Goal: Task Accomplishment & Management: Manage account settings

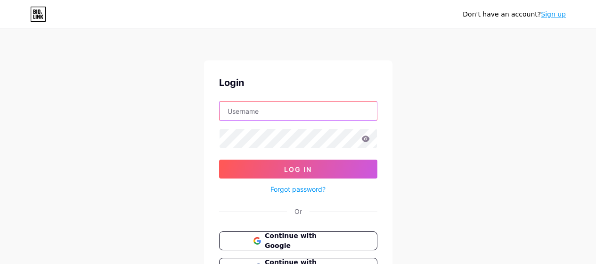
type input "[EMAIL_ADDRESS][DOMAIN_NAME]"
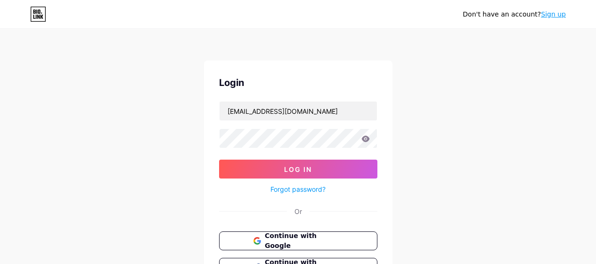
click at [366, 136] on icon at bounding box center [366, 138] width 8 height 6
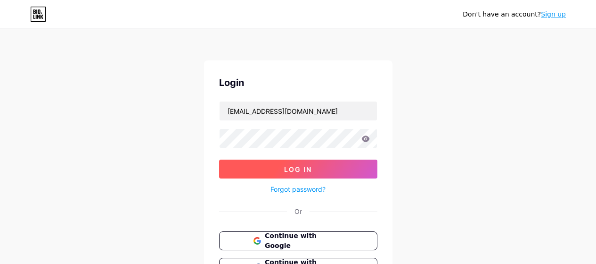
click at [325, 164] on button "Log In" at bounding box center [298, 168] width 158 height 19
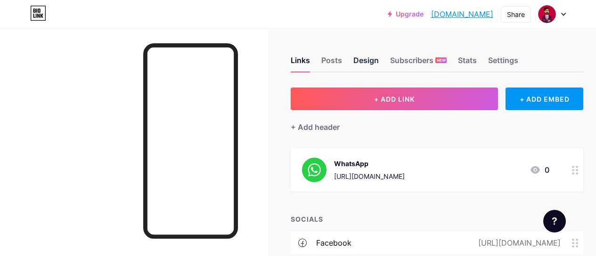
click at [371, 62] on div "Design" at bounding box center [366, 63] width 25 height 17
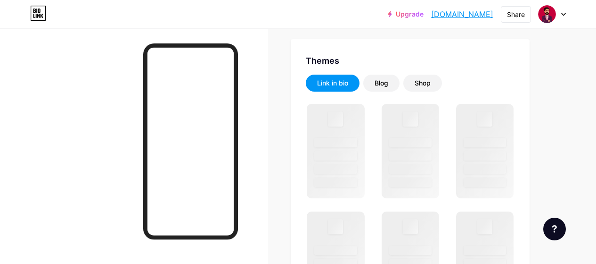
scroll to position [180, 0]
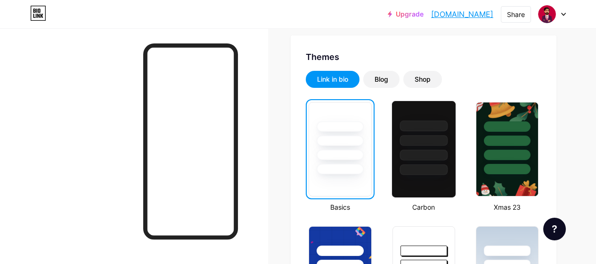
click at [425, 160] on div at bounding box center [424, 138] width 64 height 74
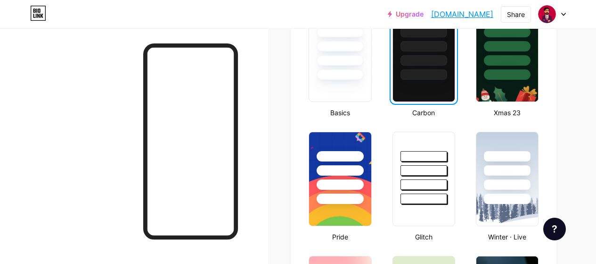
scroll to position [227, 0]
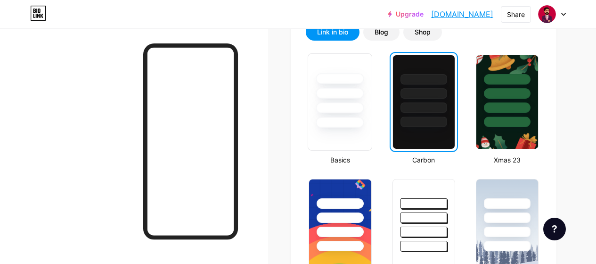
click at [330, 107] on div at bounding box center [340, 107] width 48 height 11
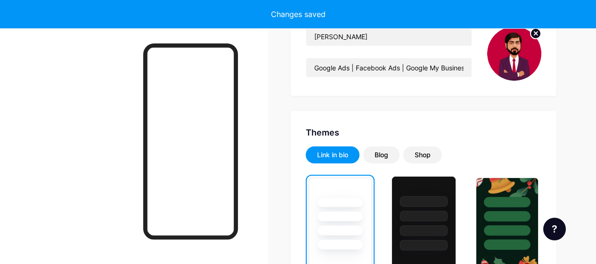
scroll to position [85, 0]
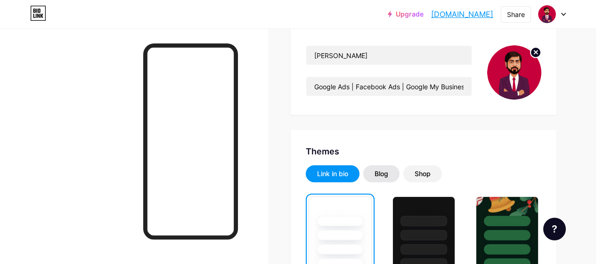
click at [386, 173] on div "Blog" at bounding box center [382, 173] width 14 height 9
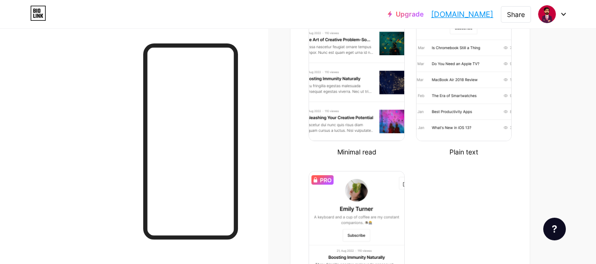
scroll to position [180, 0]
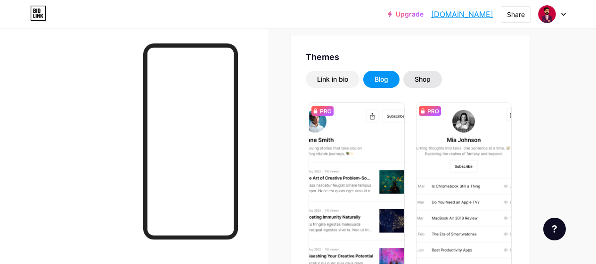
click at [424, 82] on div "Shop" at bounding box center [423, 78] width 16 height 9
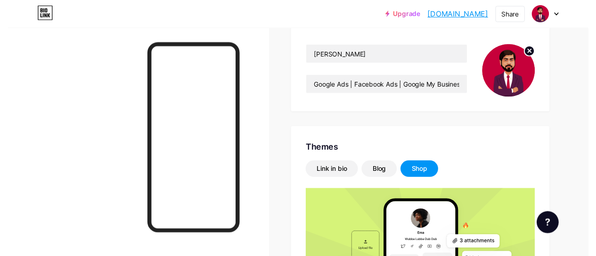
scroll to position [0, 0]
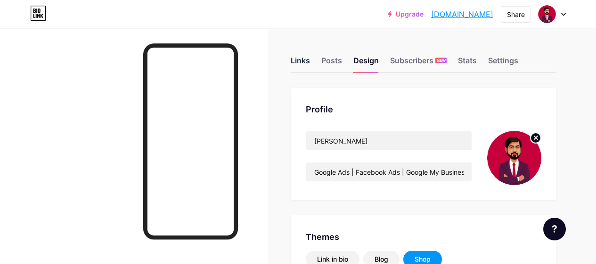
click at [297, 66] on div "Links" at bounding box center [300, 63] width 19 height 17
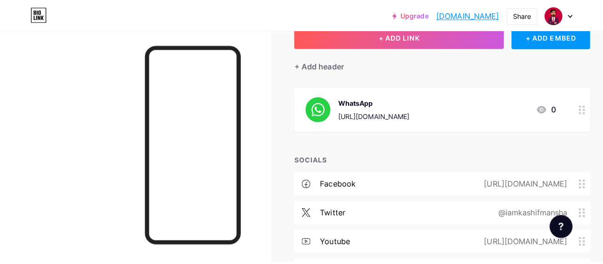
scroll to position [16, 0]
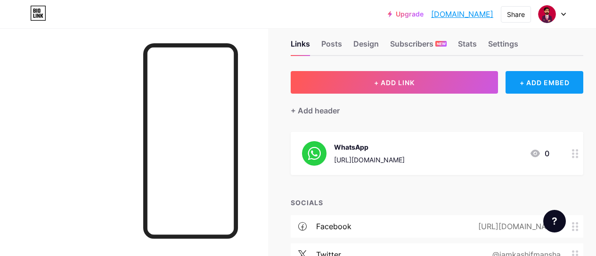
click at [556, 92] on div "+ ADD EMBED" at bounding box center [545, 82] width 78 height 23
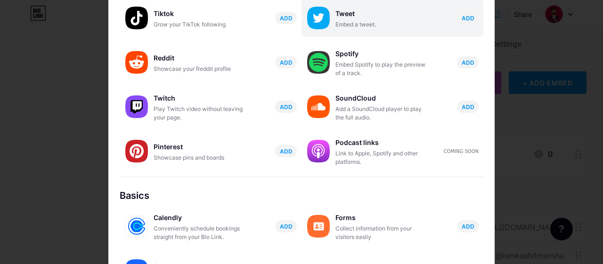
scroll to position [0, 0]
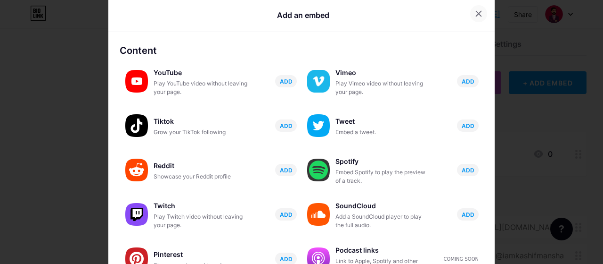
click at [477, 15] on div at bounding box center [478, 13] width 17 height 17
click at [477, 15] on link "[DOMAIN_NAME]" at bounding box center [469, 13] width 62 height 11
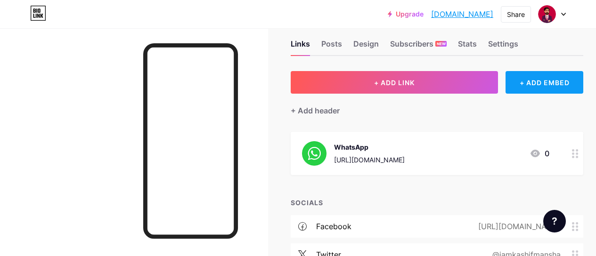
click at [541, 86] on div "+ ADD EMBED" at bounding box center [545, 82] width 78 height 23
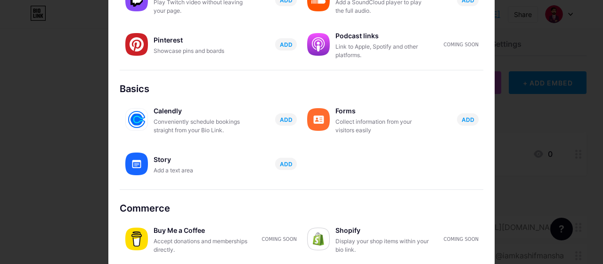
scroll to position [2, 0]
click at [357, 243] on div "Display your shop items within your bio link." at bounding box center [383, 244] width 94 height 17
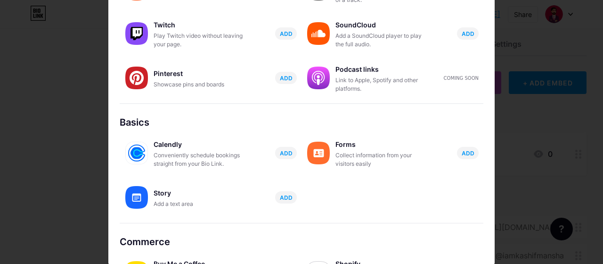
scroll to position [213, 0]
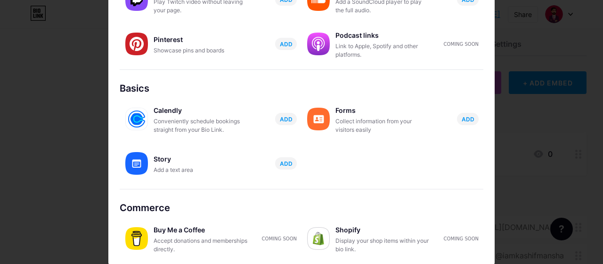
click at [173, 249] on div "Accept donations and memberships directly." at bounding box center [201, 244] width 94 height 17
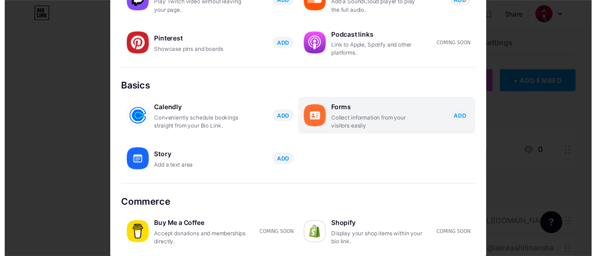
scroll to position [0, 0]
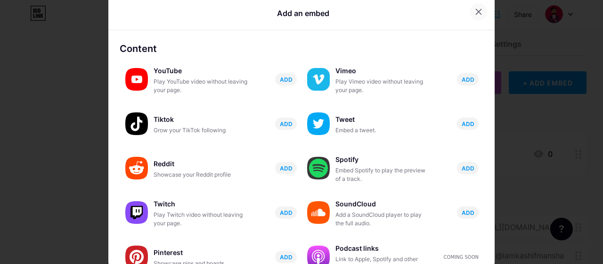
click at [470, 18] on div at bounding box center [478, 11] width 17 height 17
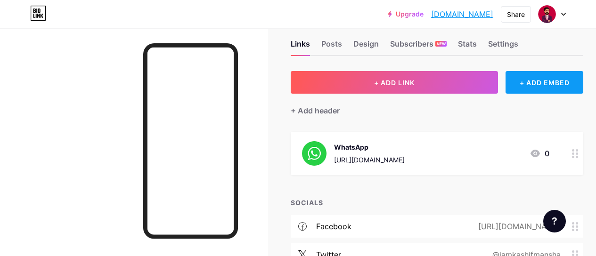
click at [534, 81] on div "+ ADD EMBED" at bounding box center [545, 82] width 78 height 23
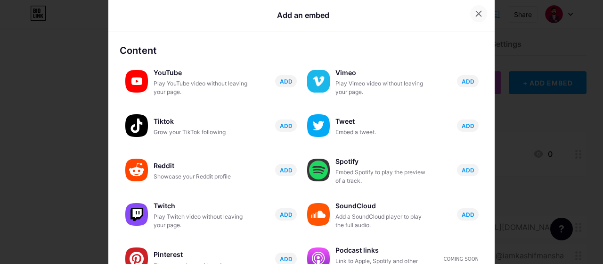
click at [478, 15] on div at bounding box center [478, 13] width 17 height 17
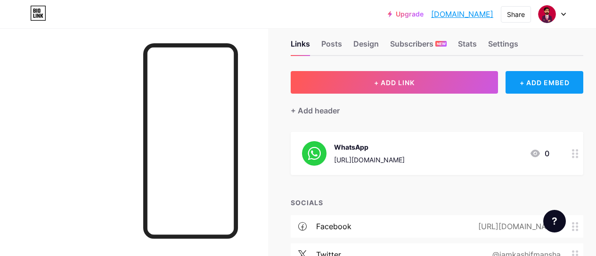
click at [548, 83] on div "+ ADD EMBED" at bounding box center [545, 82] width 78 height 23
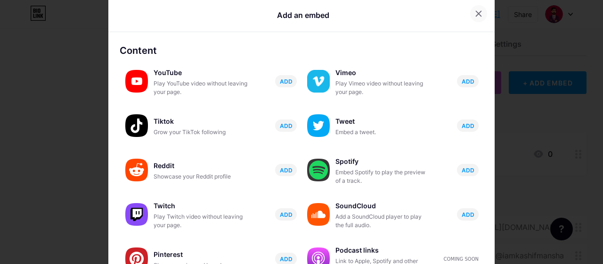
click at [477, 15] on icon at bounding box center [479, 13] width 5 height 5
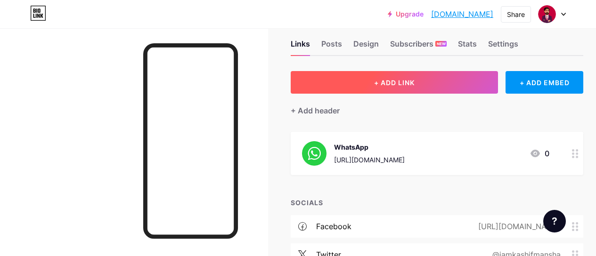
click at [372, 80] on button "+ ADD LINK" at bounding box center [394, 82] width 207 height 23
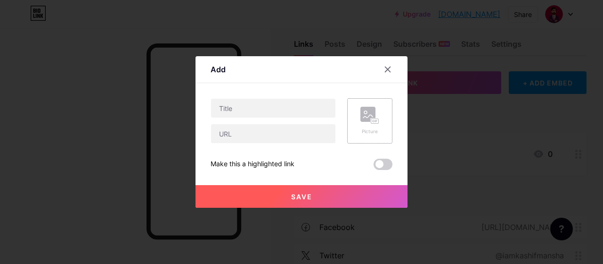
click at [363, 123] on icon at bounding box center [370, 115] width 19 height 17
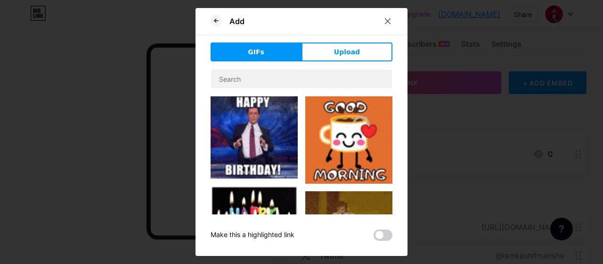
click at [333, 62] on div "GIFs Upload Content YouTube Play YouTube video without leaving your page. ADD V…" at bounding box center [302, 141] width 182 height 198
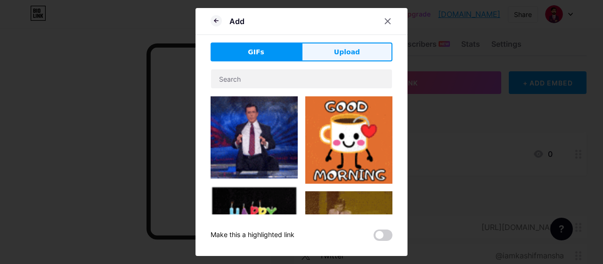
click at [332, 58] on button "Upload" at bounding box center [347, 51] width 91 height 19
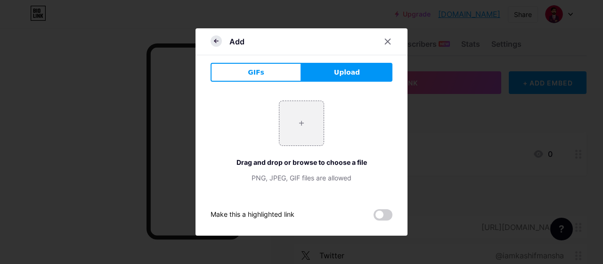
click at [213, 42] on icon at bounding box center [216, 40] width 11 height 11
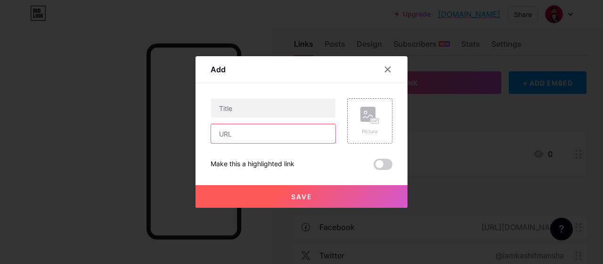
click at [256, 131] on input "text" at bounding box center [273, 133] width 124 height 19
paste input "Shopify 3 Months"
click at [284, 129] on input "Shopify 1 Dollar Months Plan" at bounding box center [273, 133] width 124 height 19
click at [265, 133] on input "Shopify 1 Dollar Months Plan" at bounding box center [273, 133] width 124 height 19
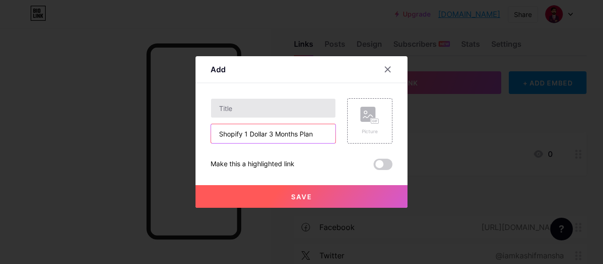
type input "Shopify 1 Dollar 3 Months Plan"
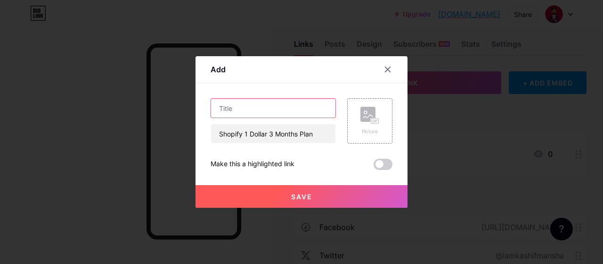
click at [278, 110] on input "text" at bounding box center [273, 108] width 124 height 19
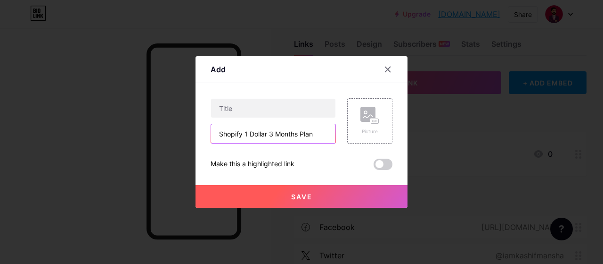
click at [278, 131] on input "Shopify 1 Dollar 3 Months Plan" at bounding box center [273, 133] width 124 height 19
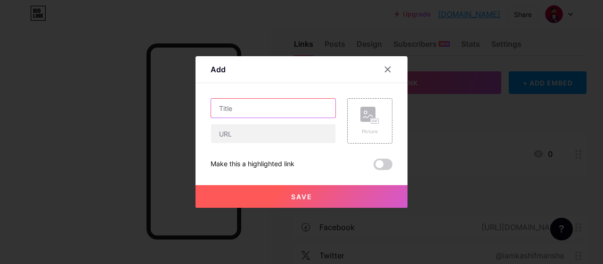
click at [240, 105] on input "text" at bounding box center [273, 108] width 124 height 19
paste input "Shopify 1 Dollar 3 Months Plan"
type input "Shopify 1 Dollar 3 Months Plan"
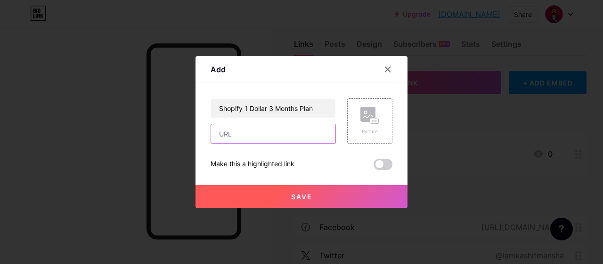
click at [280, 140] on input "text" at bounding box center [273, 133] width 124 height 19
paste input "[DOMAIN_NAME][URL]"
type input "[DOMAIN_NAME][URL]"
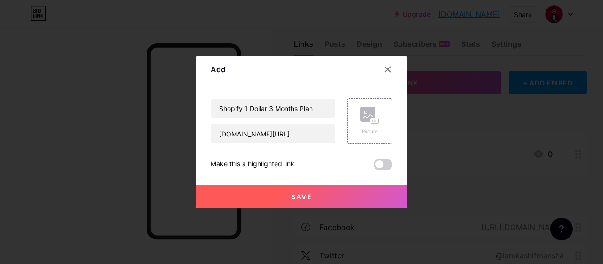
click at [297, 196] on span "Save" at bounding box center [301, 196] width 21 height 8
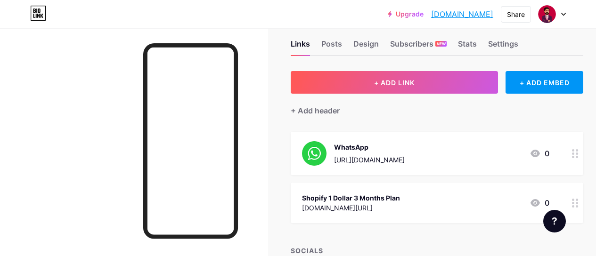
scroll to position [64, 0]
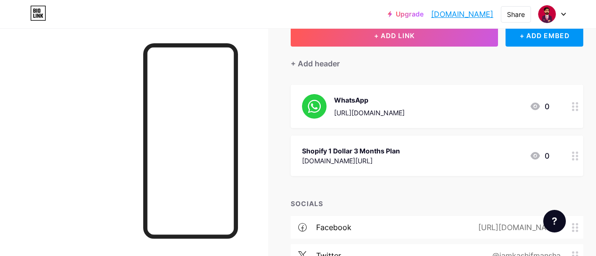
click at [578, 158] on circle at bounding box center [577, 159] width 2 height 2
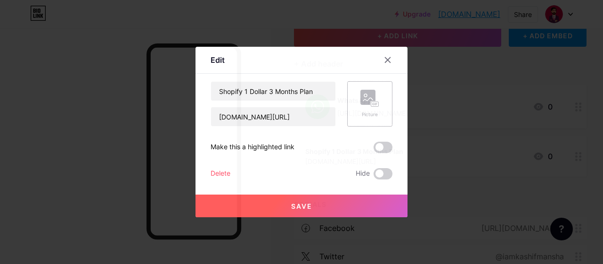
click at [361, 98] on rect at bounding box center [368, 97] width 15 height 15
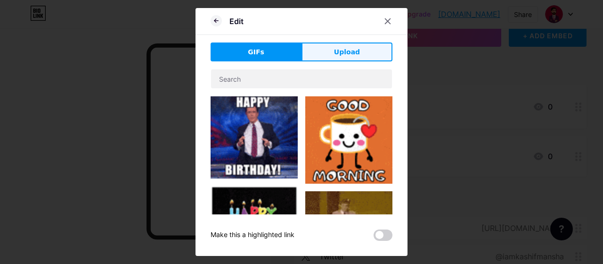
click at [343, 49] on span "Upload" at bounding box center [347, 52] width 26 height 10
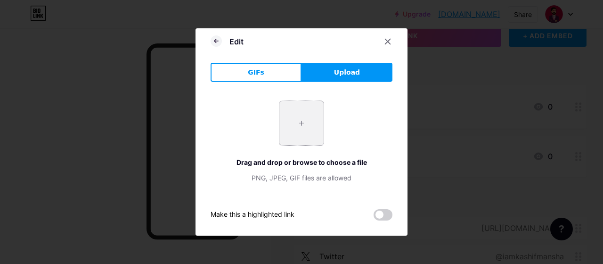
click at [305, 126] on input "file" at bounding box center [302, 123] width 44 height 44
type input "C:\fakepath\shopify logo.jpg"
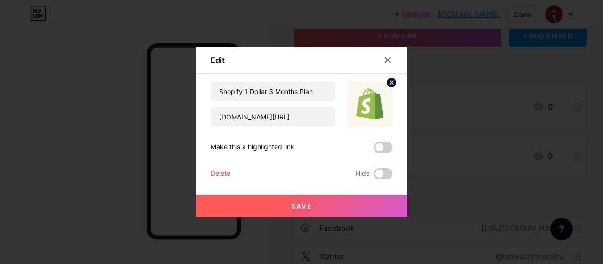
click at [377, 150] on span at bounding box center [383, 146] width 19 height 11
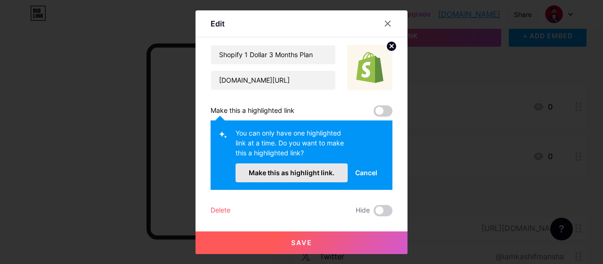
click at [305, 174] on span "Make this as highlight link." at bounding box center [292, 172] width 86 height 8
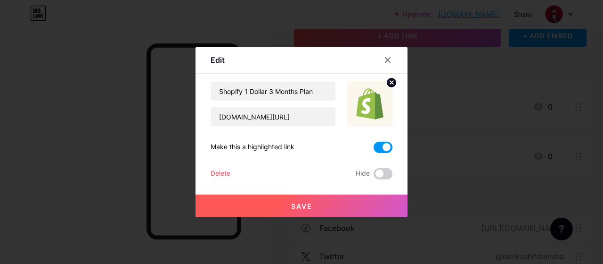
click at [300, 205] on span "Save" at bounding box center [301, 206] width 21 height 8
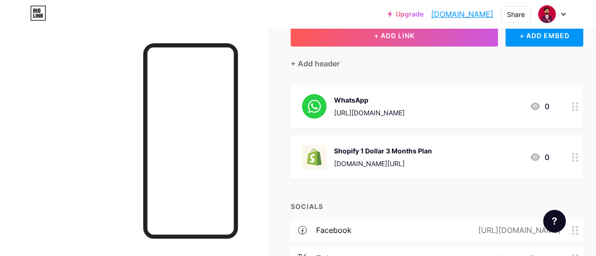
click at [393, 157] on div "Shopify 1 Dollar 3 Months Plan shopify.pxf.io/VxNZAk" at bounding box center [383, 157] width 98 height 25
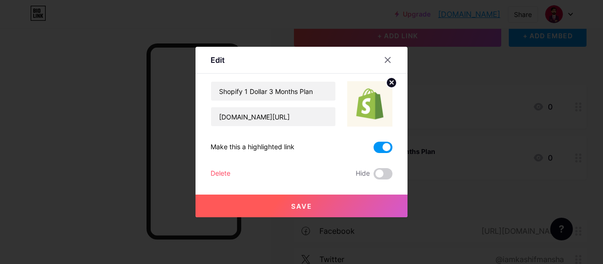
click at [380, 147] on span at bounding box center [383, 146] width 19 height 11
click at [374, 149] on input "checkbox" at bounding box center [374, 149] width 0 height 0
click at [331, 202] on button "Save" at bounding box center [302, 205] width 212 height 23
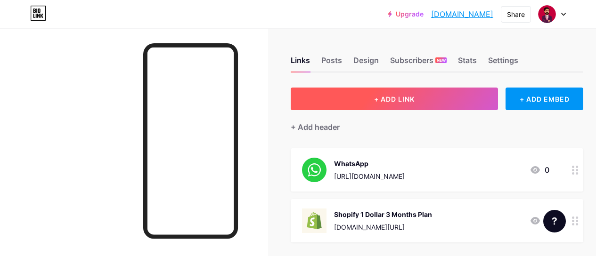
click at [419, 101] on button "+ ADD LINK" at bounding box center [394, 99] width 207 height 23
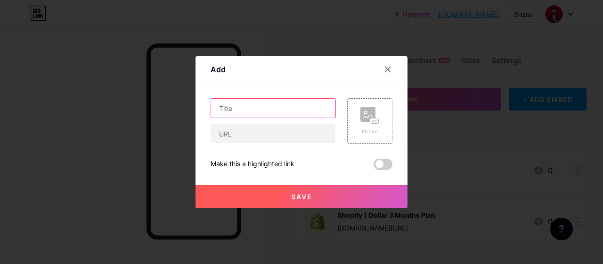
click at [254, 105] on input "text" at bounding box center [273, 108] width 124 height 19
type input "Nord Vpn Deal Life Time"
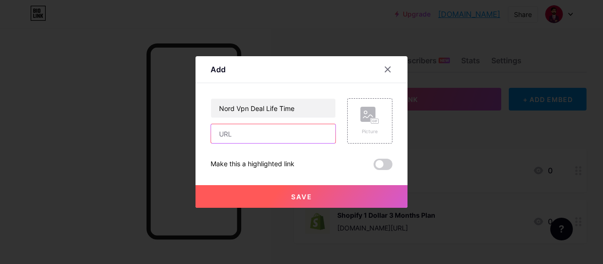
click at [274, 141] on input "text" at bounding box center [273, 133] width 124 height 19
paste input "[URL][DOMAIN_NAME]"
type input "[URL][DOMAIN_NAME]"
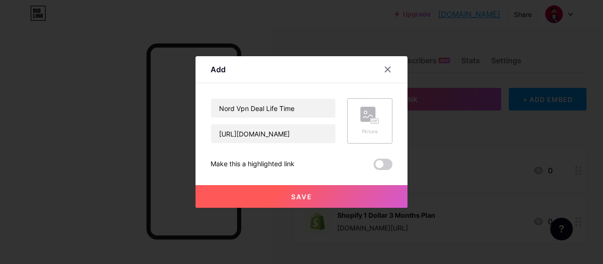
click at [355, 122] on div "Picture" at bounding box center [369, 120] width 45 height 45
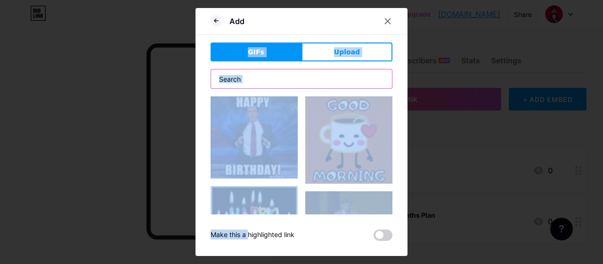
click at [321, 87] on input "text" at bounding box center [301, 78] width 181 height 19
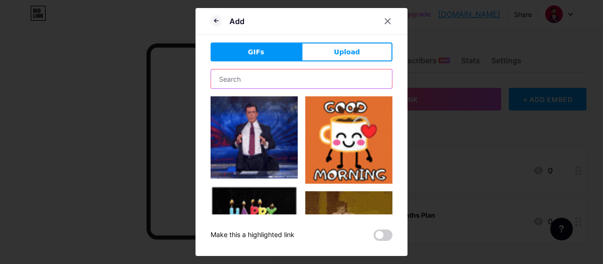
click at [266, 74] on input "text" at bounding box center [301, 78] width 181 height 19
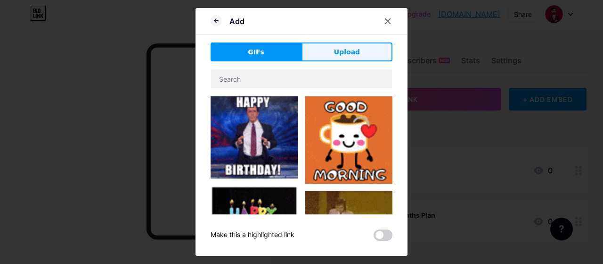
click at [350, 48] on span "Upload" at bounding box center [347, 52] width 26 height 10
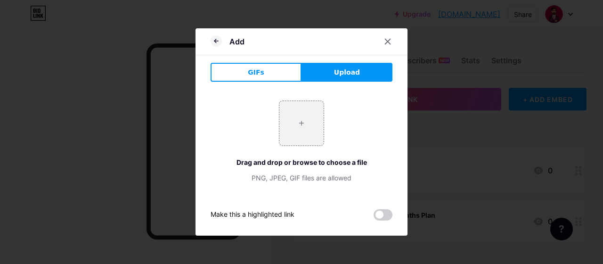
click at [348, 75] on span "Upload" at bounding box center [347, 72] width 26 height 10
click at [321, 114] on div "+ Drag and drop or browse to choose a file PNG, JPEG, GIF files are allowed" at bounding box center [302, 141] width 182 height 82
click at [295, 134] on input "file" at bounding box center [302, 123] width 44 height 44
type input "C:\fakepath\NordVPN_Logo_square.svg"
click at [256, 77] on button "GIFs" at bounding box center [256, 72] width 91 height 19
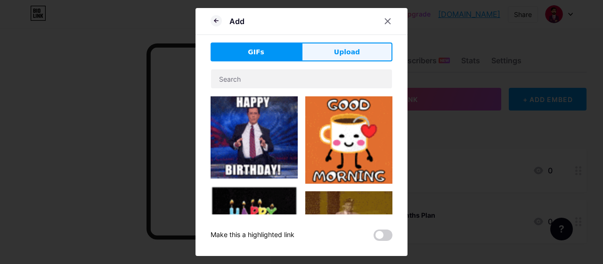
click at [355, 56] on span "Upload" at bounding box center [347, 52] width 26 height 10
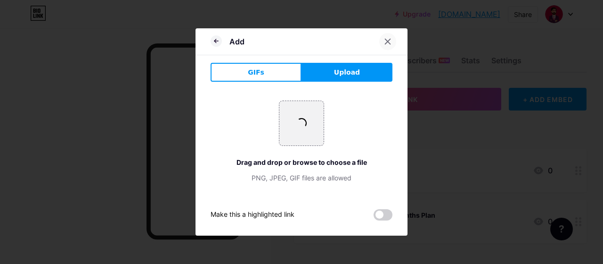
click at [388, 42] on icon at bounding box center [388, 42] width 8 height 8
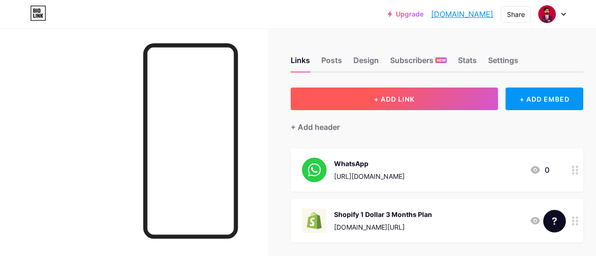
click at [400, 92] on button "+ ADD LINK" at bounding box center [394, 99] width 207 height 23
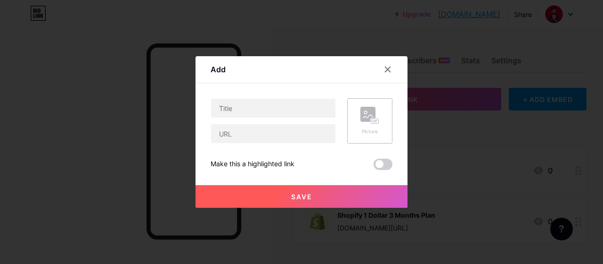
click at [371, 122] on rect at bounding box center [375, 121] width 8 height 5
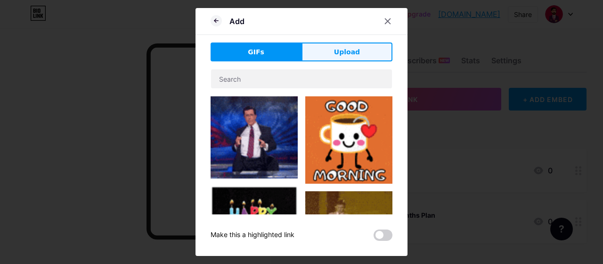
click at [343, 54] on span "Upload" at bounding box center [347, 52] width 26 height 10
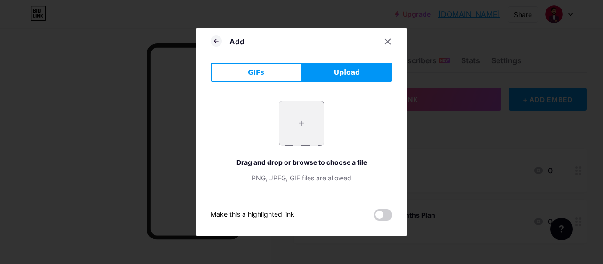
click at [310, 123] on input "file" at bounding box center [302, 123] width 44 height 44
type input "C:\fakepath\unnamed.jpg"
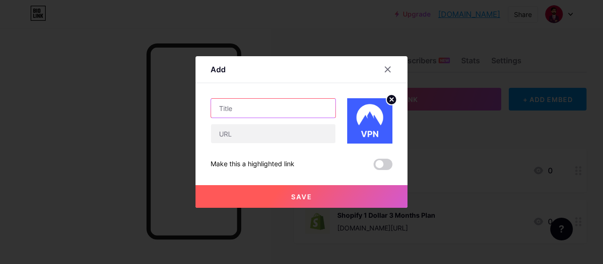
click at [272, 106] on input "text" at bounding box center [273, 108] width 124 height 19
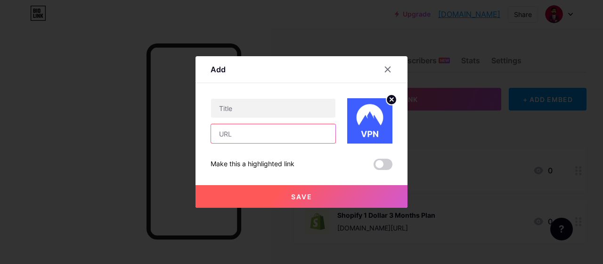
click at [272, 133] on input "text" at bounding box center [273, 133] width 124 height 19
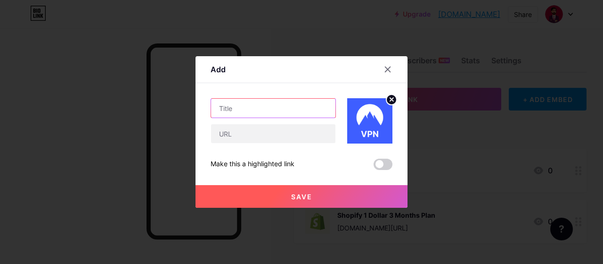
click at [273, 110] on input "text" at bounding box center [273, 108] width 124 height 19
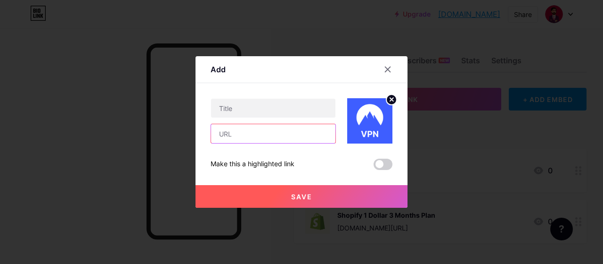
paste input "[URL][DOMAIN_NAME]"
type input "[URL][DOMAIN_NAME]"
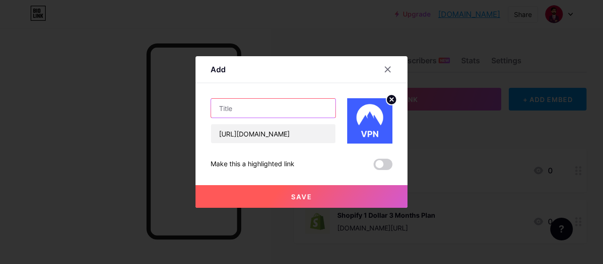
click at [260, 111] on input "text" at bounding box center [273, 108] width 124 height 19
type input "Nord Vpn Life Time Deal"
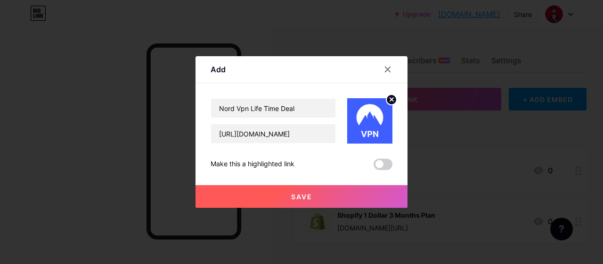
click at [291, 192] on span "Save" at bounding box center [301, 196] width 21 height 8
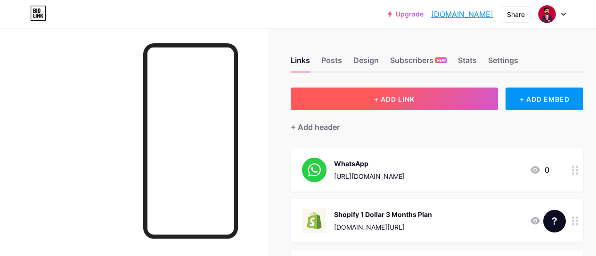
click at [413, 103] on button "+ ADD LINK" at bounding box center [394, 99] width 207 height 23
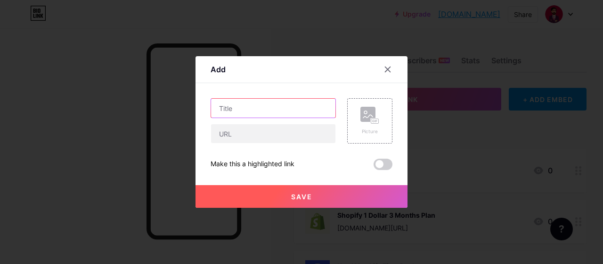
click at [268, 108] on input "text" at bounding box center [273, 108] width 124 height 19
type input "Name Cheap Deal"
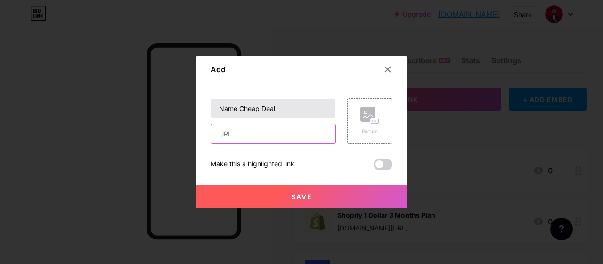
paste input "[URL][DOMAIN_NAME]"
type input "[URL][DOMAIN_NAME]"
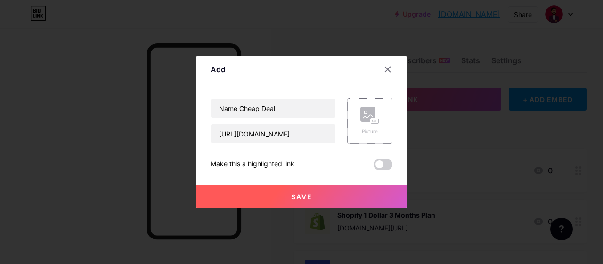
click at [369, 116] on icon at bounding box center [367, 116] width 9 height 3
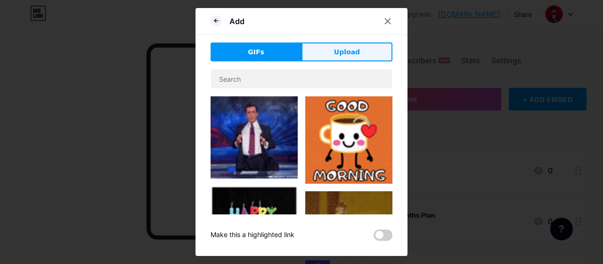
click at [357, 58] on button "Upload" at bounding box center [347, 51] width 91 height 19
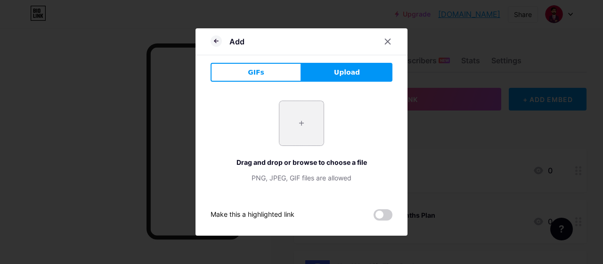
click at [320, 124] on input "file" at bounding box center [302, 123] width 44 height 44
type input "C:\fakepath\7532706.png"
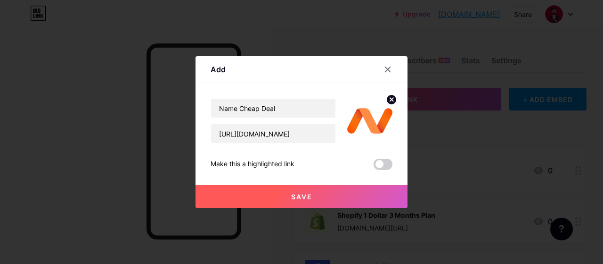
click at [276, 192] on button "Save" at bounding box center [302, 196] width 212 height 23
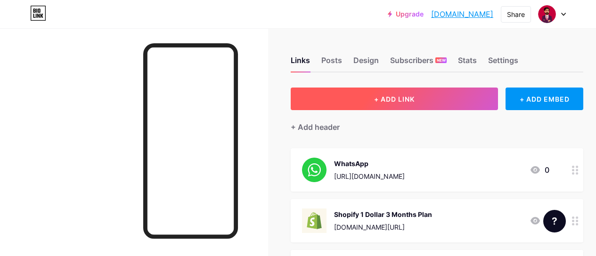
click at [374, 104] on button "+ ADD LINK" at bounding box center [394, 99] width 207 height 23
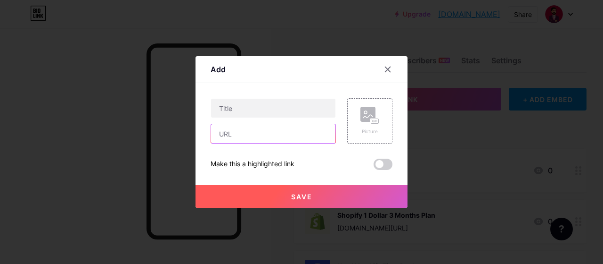
click at [246, 136] on input "text" at bounding box center [273, 133] width 124 height 19
paste input "[URL][DOMAIN_NAME]"
type input "[URL][DOMAIN_NAME]"
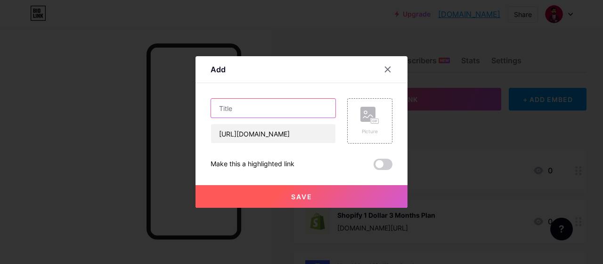
click at [287, 110] on input "text" at bounding box center [273, 108] width 124 height 19
click at [373, 114] on icon at bounding box center [370, 115] width 19 height 17
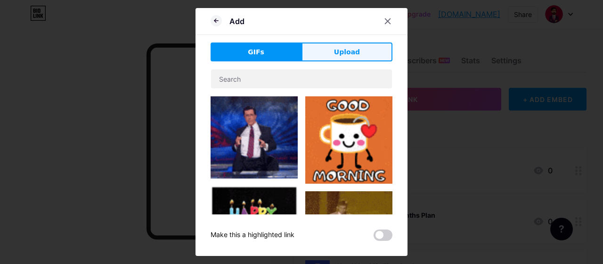
click at [324, 58] on button "Upload" at bounding box center [347, 51] width 91 height 19
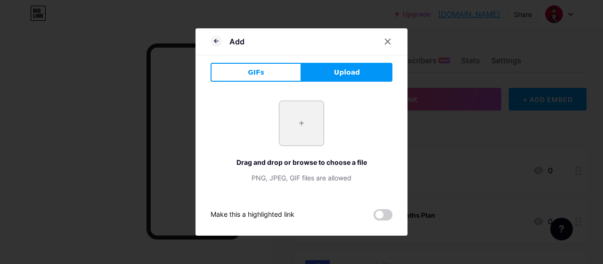
click at [301, 117] on input "file" at bounding box center [302, 123] width 44 height 44
type input "C:\fakepath\images.png"
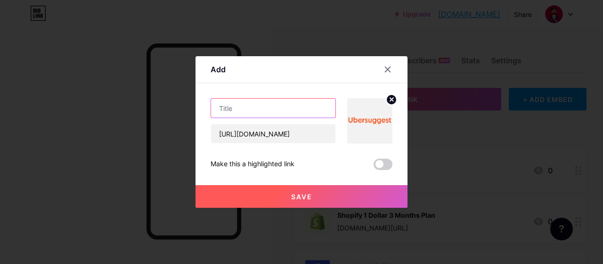
click at [277, 110] on input "text" at bounding box center [273, 108] width 124 height 19
type input "UberSuggest Keyword Research Tool"
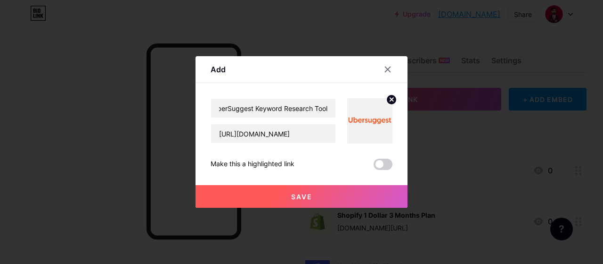
click at [314, 198] on button "Save" at bounding box center [302, 196] width 212 height 23
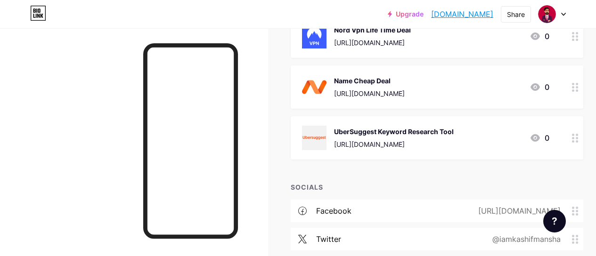
scroll to position [47, 0]
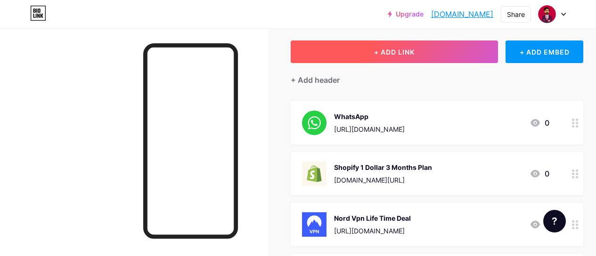
click at [409, 55] on span "+ ADD LINK" at bounding box center [394, 52] width 41 height 8
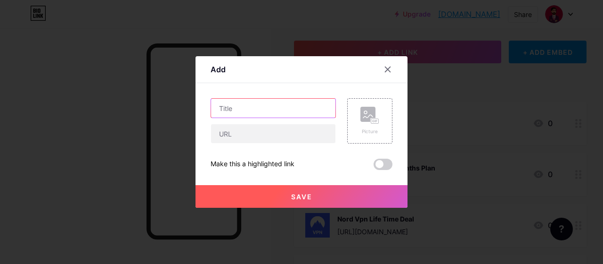
click at [241, 114] on input "text" at bounding box center [273, 108] width 124 height 19
type input "Hostinger Webhosting Deal"
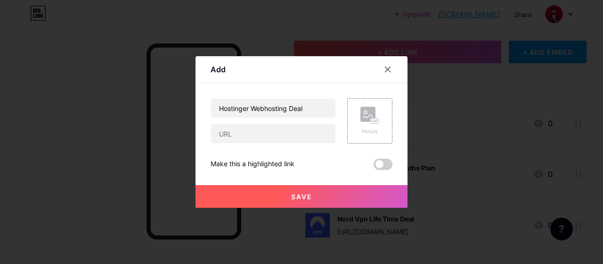
drag, startPoint x: 241, startPoint y: 114, endPoint x: 227, endPoint y: 149, distance: 38.3
click at [227, 149] on div "Hostinger Webhosting Deal Picture Make this a highlighted link Save" at bounding box center [302, 134] width 182 height 72
click at [233, 136] on input "text" at bounding box center [273, 133] width 124 height 19
click at [361, 125] on div "Picture" at bounding box center [370, 121] width 19 height 28
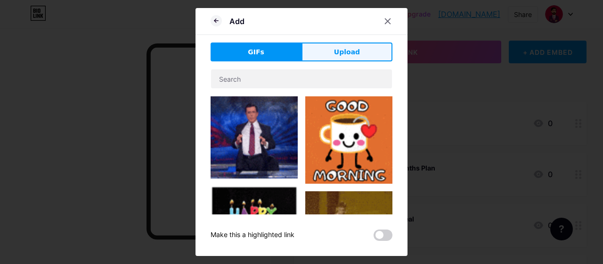
click at [346, 50] on span "Upload" at bounding box center [347, 52] width 26 height 10
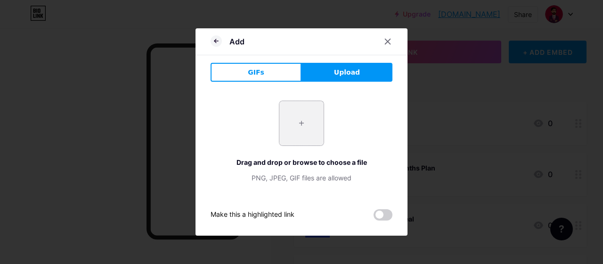
click at [298, 130] on input "file" at bounding box center [302, 123] width 44 height 44
type input "C:\fakepath\Hostinger_Logotype.png"
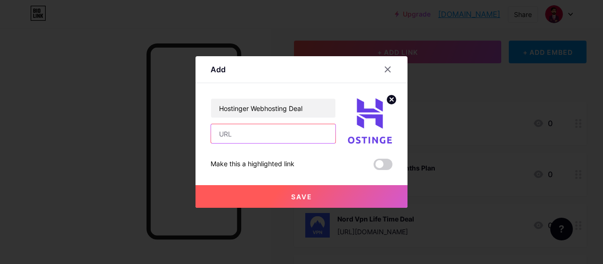
click at [265, 137] on input "text" at bounding box center [273, 133] width 124 height 19
paste input "[URL][DOMAIN_NAME]"
type input "[URL][DOMAIN_NAME]"
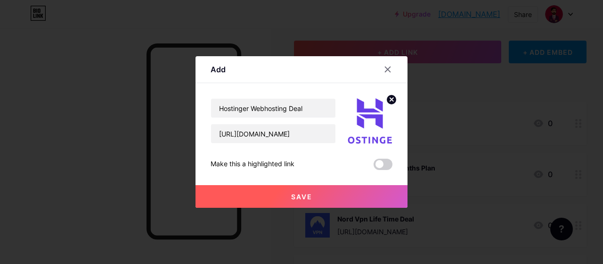
click at [300, 198] on span "Save" at bounding box center [301, 196] width 21 height 8
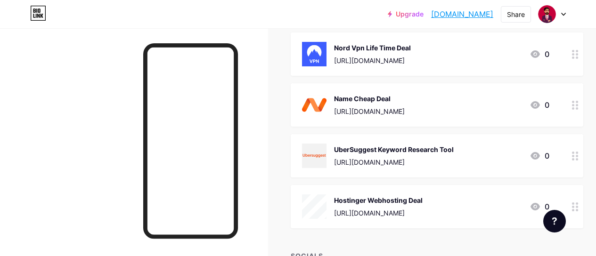
scroll to position [236, 0]
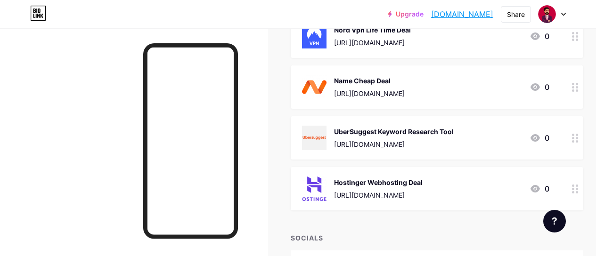
click at [578, 191] on circle at bounding box center [577, 192] width 2 height 2
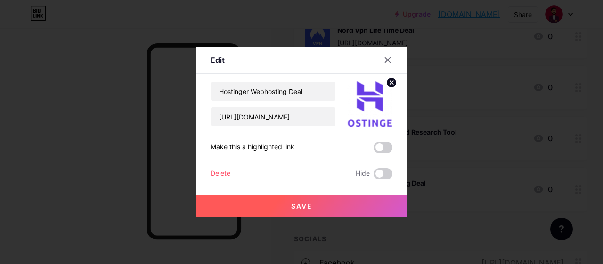
click at [388, 83] on circle at bounding box center [392, 82] width 10 height 10
click at [366, 103] on rect at bounding box center [368, 97] width 15 height 15
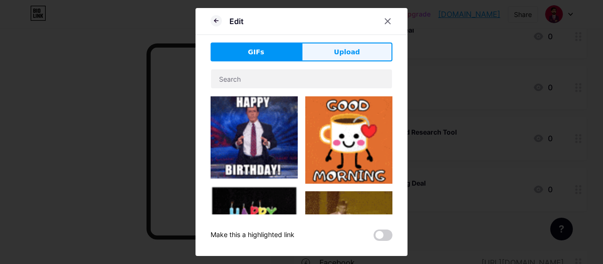
click at [350, 49] on span "Upload" at bounding box center [347, 52] width 26 height 10
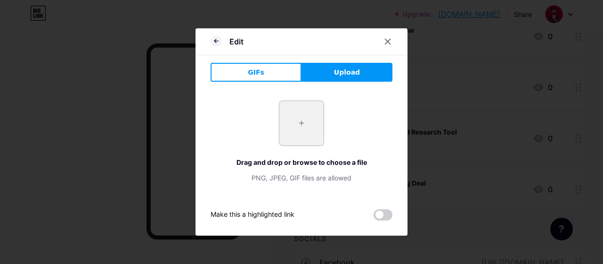
click at [307, 125] on input "file" at bounding box center [302, 123] width 44 height 44
type input "C:\fakepath\download (1).png"
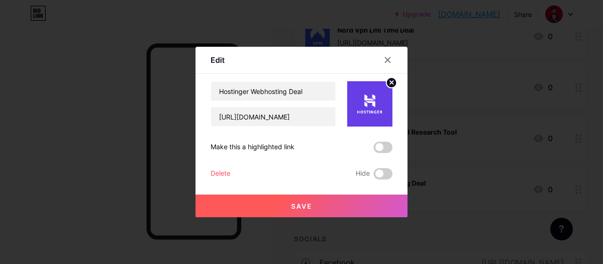
click at [319, 206] on button "Save" at bounding box center [302, 205] width 212 height 23
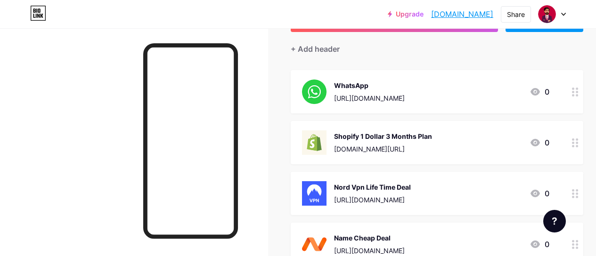
scroll to position [47, 0]
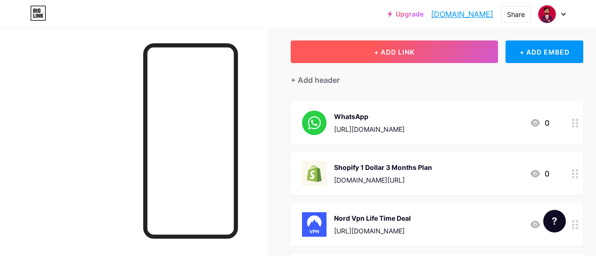
click at [399, 53] on span "+ ADD LINK" at bounding box center [394, 52] width 41 height 8
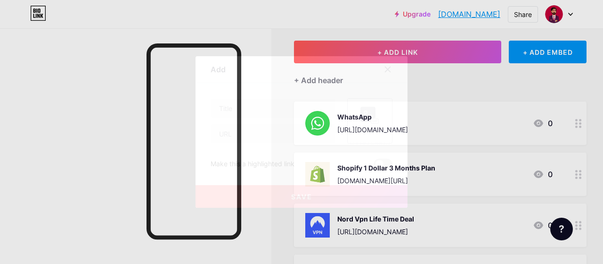
click at [377, 125] on div "Picture" at bounding box center [369, 120] width 45 height 45
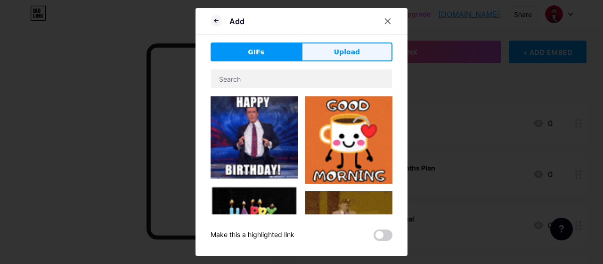
click at [335, 55] on span "Upload" at bounding box center [347, 52] width 26 height 10
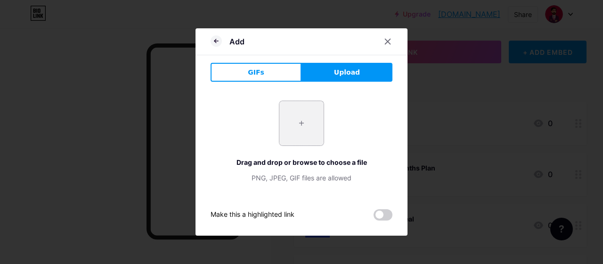
click at [314, 114] on input "file" at bounding box center [302, 123] width 44 height 44
type input "C:\fakepath\download (1).jpeg"
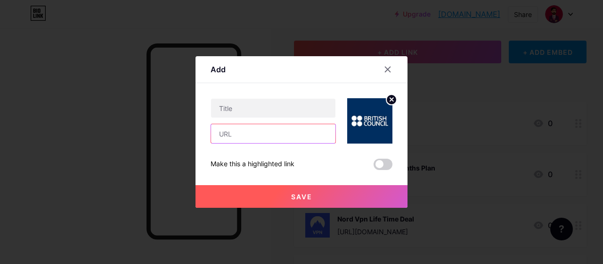
click at [250, 135] on input "text" at bounding box center [273, 133] width 124 height 19
paste input "[DOMAIN_NAME][URL]"
type input "[DOMAIN_NAME][URL]"
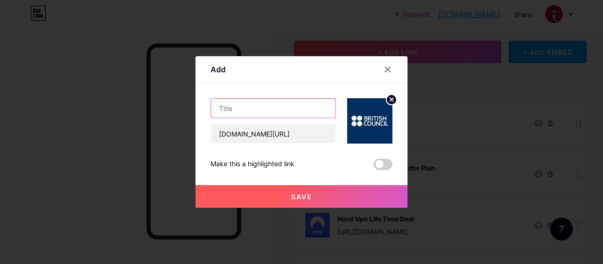
click at [262, 109] on input "text" at bounding box center [273, 108] width 124 height 19
type input "British Council IELTS Deal"
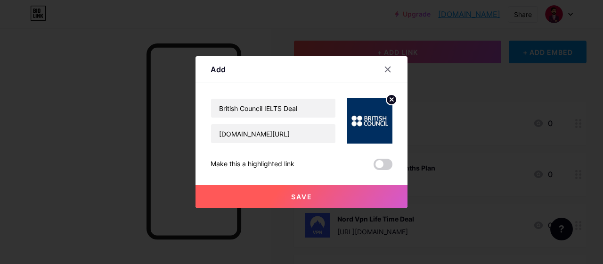
click at [312, 194] on button "Save" at bounding box center [302, 196] width 212 height 23
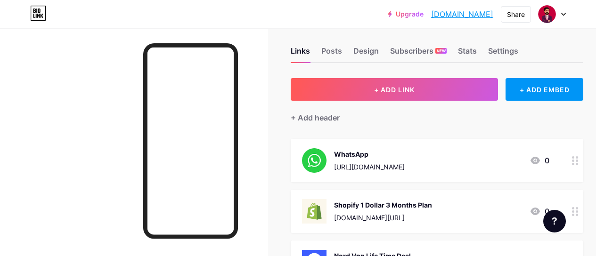
scroll to position [0, 0]
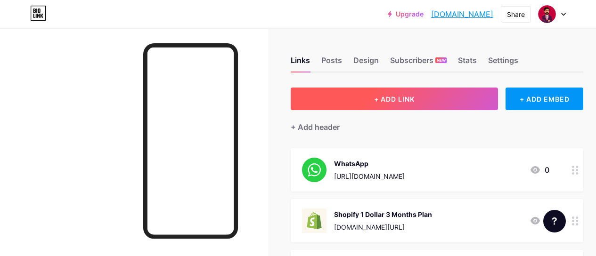
click at [396, 99] on span "+ ADD LINK" at bounding box center [394, 99] width 41 height 8
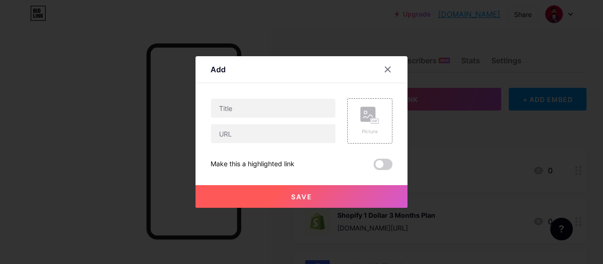
click at [384, 72] on icon at bounding box center [388, 70] width 8 height 8
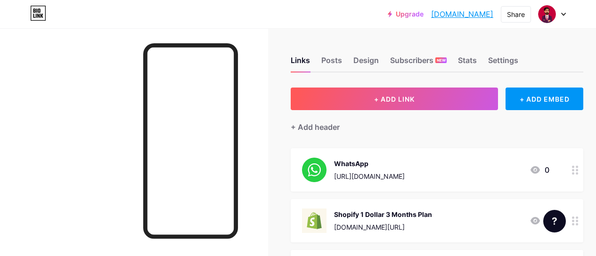
click at [381, 72] on div "Links Posts Design Subscribers NEW Stats Settings" at bounding box center [437, 56] width 293 height 33
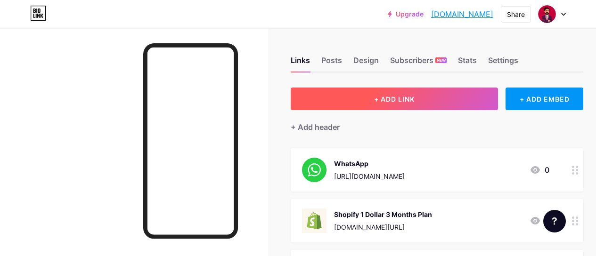
click at [424, 100] on button "+ ADD LINK" at bounding box center [394, 99] width 207 height 23
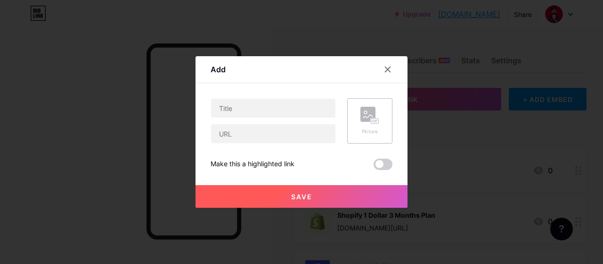
click at [361, 124] on div "Picture" at bounding box center [370, 121] width 19 height 28
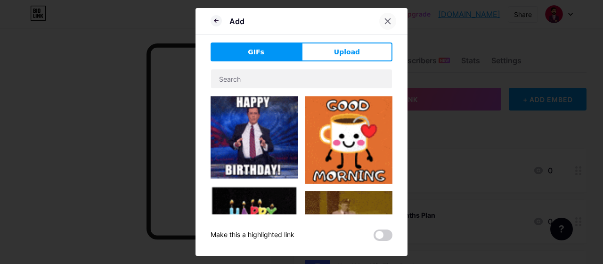
click at [386, 24] on icon at bounding box center [388, 21] width 8 height 8
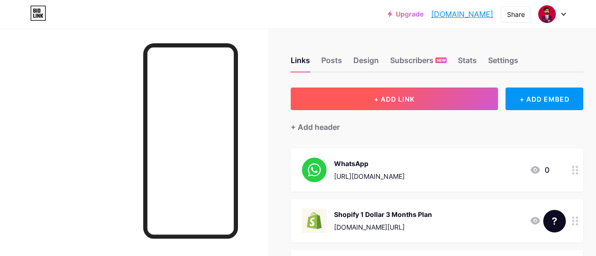
click at [341, 105] on button "+ ADD LINK" at bounding box center [394, 99] width 207 height 23
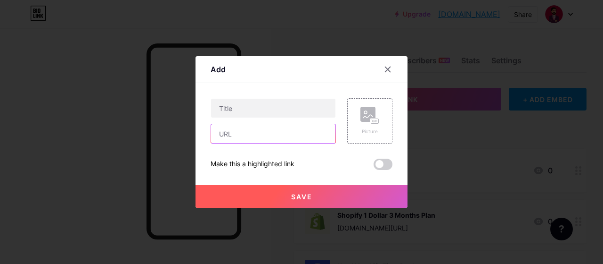
click at [243, 142] on input "text" at bounding box center [273, 133] width 124 height 19
paste input "[URL][DOMAIN_NAME]"
type input "[URL][DOMAIN_NAME]"
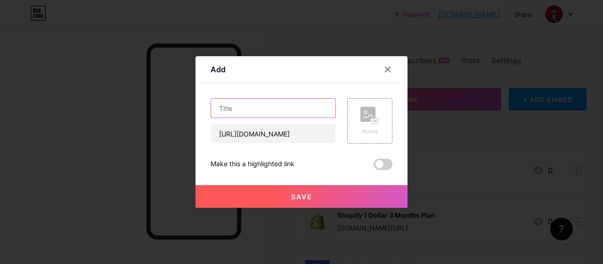
click at [262, 108] on input "text" at bounding box center [273, 108] width 124 height 19
type input "Invideo Deal"
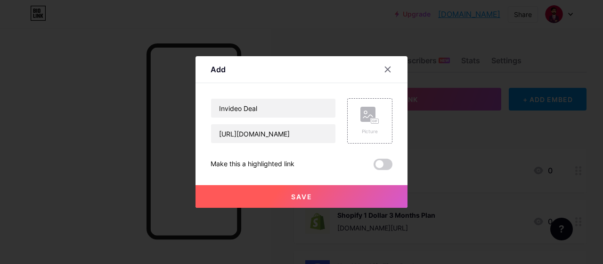
drag, startPoint x: 230, startPoint y: 109, endPoint x: 367, endPoint y: 80, distance: 140.2
click at [367, 80] on div "Add" at bounding box center [302, 72] width 212 height 22
click at [353, 124] on div "Picture" at bounding box center [369, 120] width 45 height 45
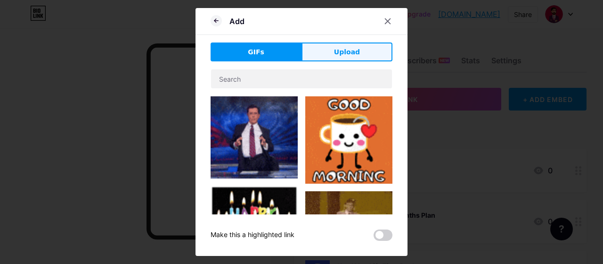
click at [344, 49] on span "Upload" at bounding box center [347, 52] width 26 height 10
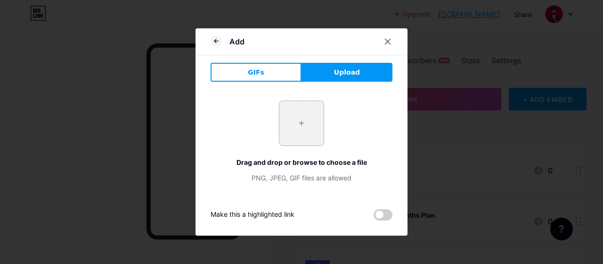
click at [316, 109] on input "file" at bounding box center [302, 123] width 44 height 44
type input "C:\fakepath\download (2).jpeg"
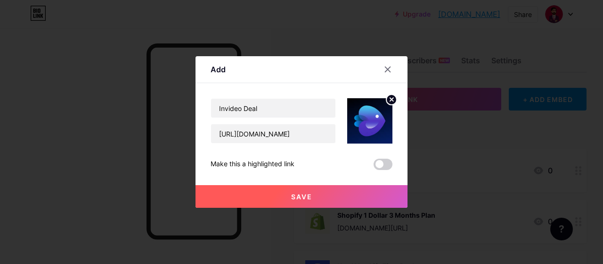
click at [309, 191] on button "Save" at bounding box center [302, 196] width 212 height 23
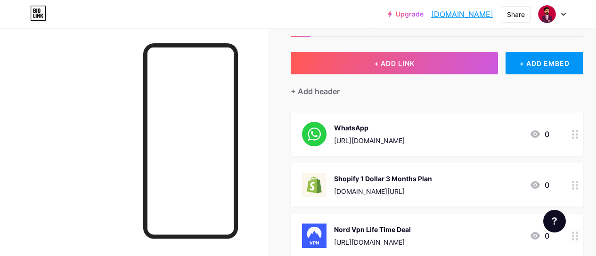
scroll to position [94, 0]
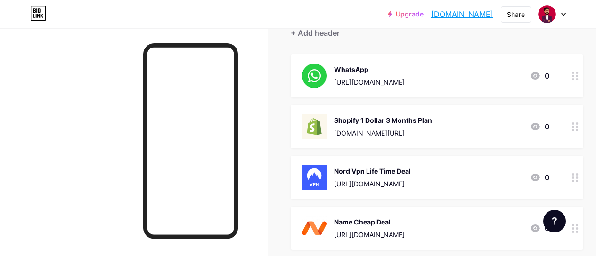
click at [579, 79] on icon at bounding box center [575, 76] width 7 height 9
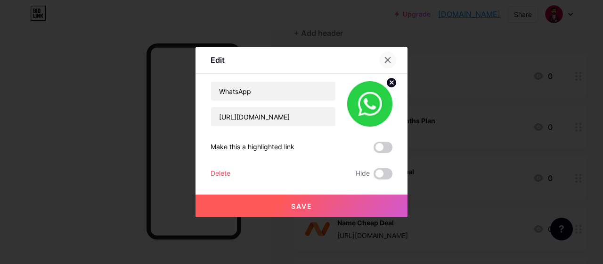
click at [384, 62] on icon at bounding box center [388, 60] width 8 height 8
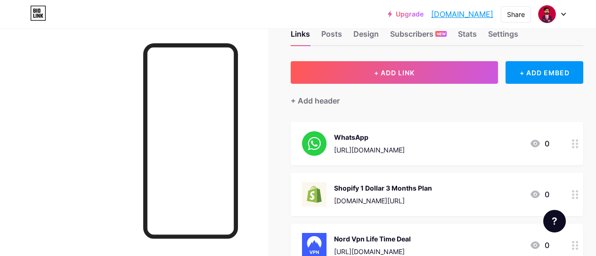
scroll to position [0, 0]
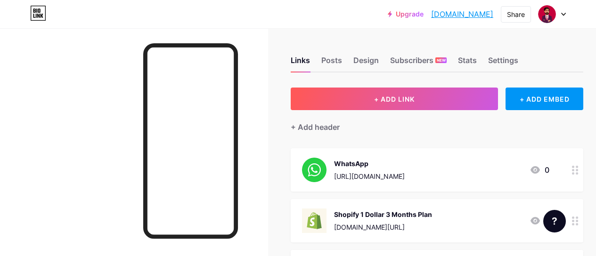
click at [577, 175] on div at bounding box center [576, 169] width 16 height 43
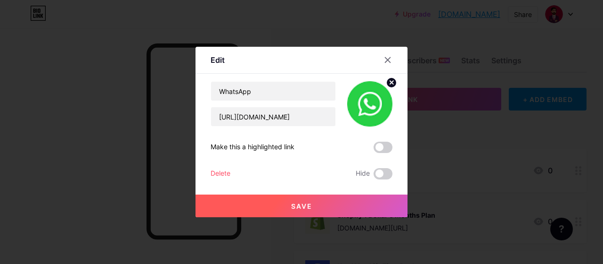
click at [217, 174] on div "Delete" at bounding box center [221, 173] width 20 height 11
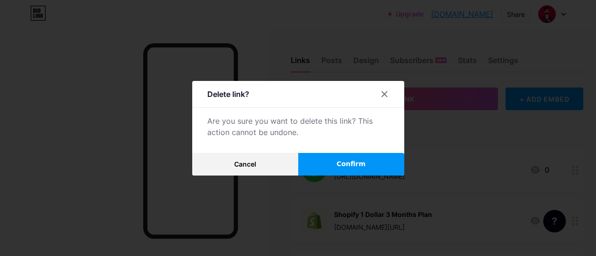
click at [338, 167] on button "Confirm" at bounding box center [351, 164] width 106 height 23
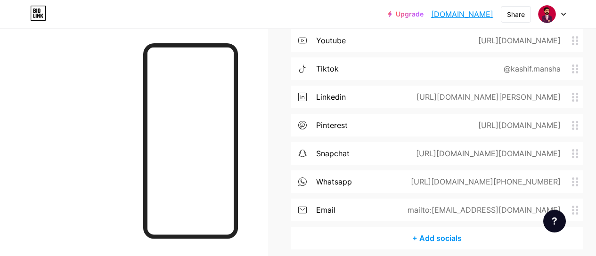
scroll to position [566, 0]
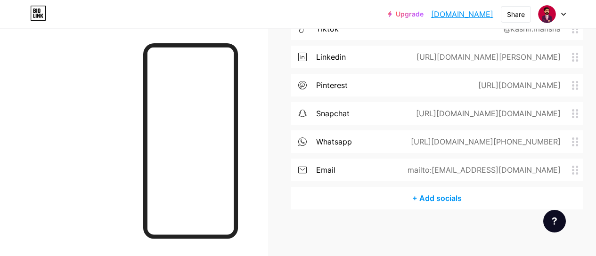
click at [385, 169] on div "email mailto:[EMAIL_ADDRESS][DOMAIN_NAME]" at bounding box center [437, 170] width 293 height 23
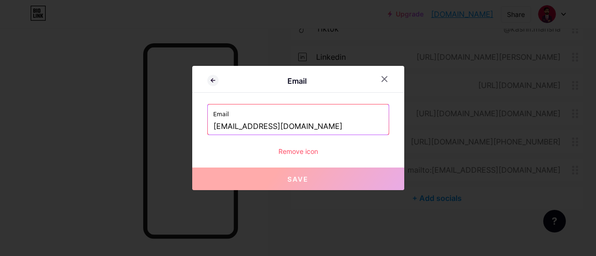
scroll to position [598, 0]
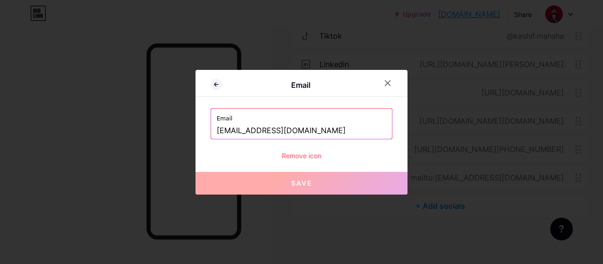
click at [312, 130] on input "[EMAIL_ADDRESS][DOMAIN_NAME]" at bounding box center [302, 131] width 170 height 16
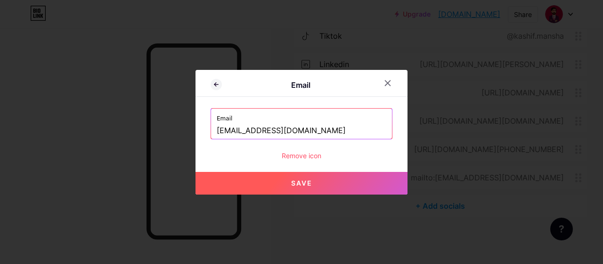
click at [291, 181] on span "Save" at bounding box center [301, 183] width 21 height 8
type input "mailto:[EMAIL_ADDRESS][DOMAIN_NAME]"
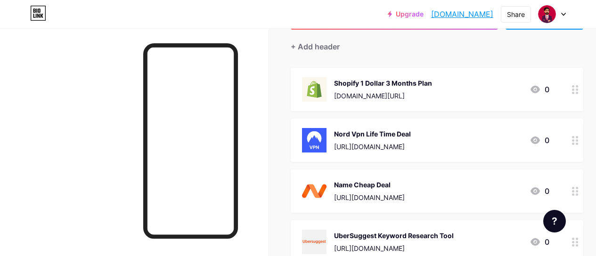
scroll to position [0, 0]
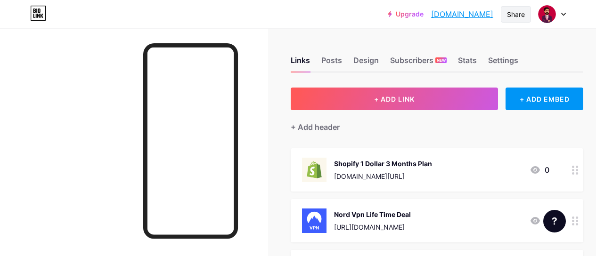
click at [520, 14] on div "Share" at bounding box center [516, 14] width 18 height 10
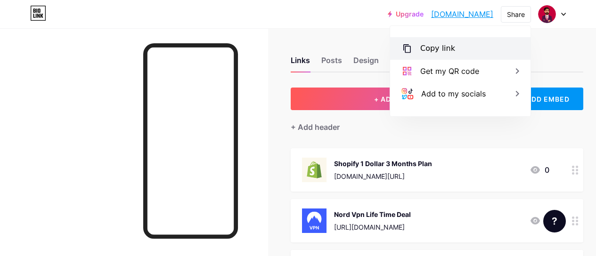
click at [446, 47] on div "Copy link" at bounding box center [438, 48] width 35 height 11
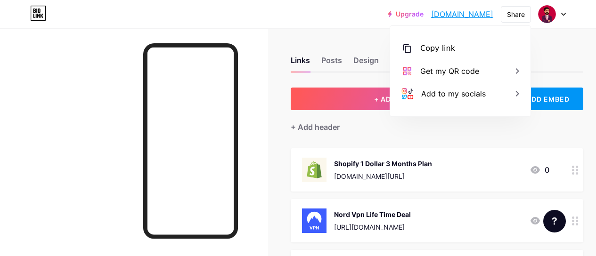
click at [585, 19] on div "Upgrade [DOMAIN_NAME]... [DOMAIN_NAME] Share Copy link [DOMAIN_NAME] Get my QR …" at bounding box center [298, 14] width 596 height 17
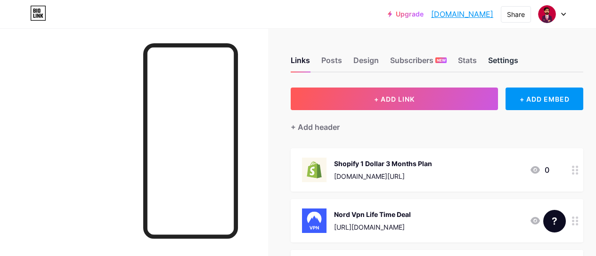
click at [498, 63] on div "Settings" at bounding box center [503, 63] width 30 height 17
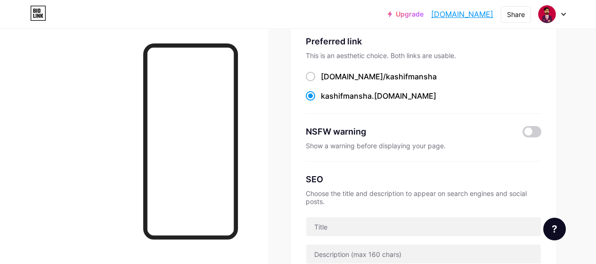
scroll to position [94, 0]
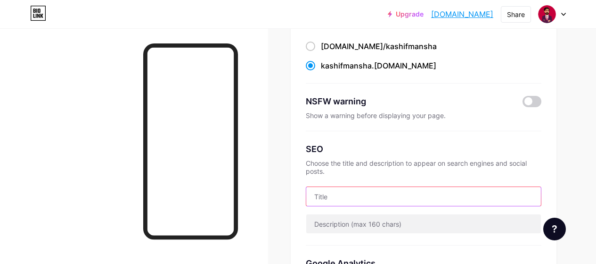
click at [424, 190] on input "text" at bounding box center [423, 196] width 235 height 19
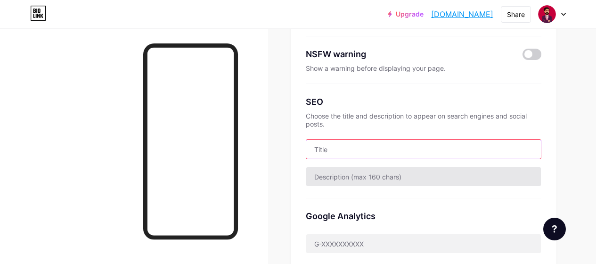
scroll to position [0, 0]
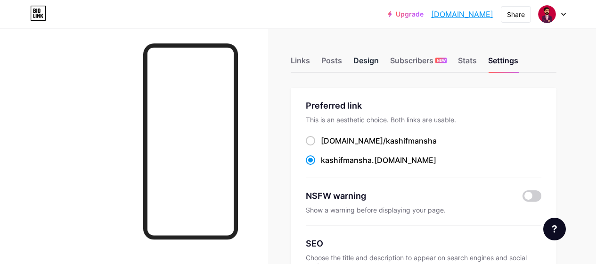
click at [362, 55] on div "Design" at bounding box center [366, 63] width 25 height 17
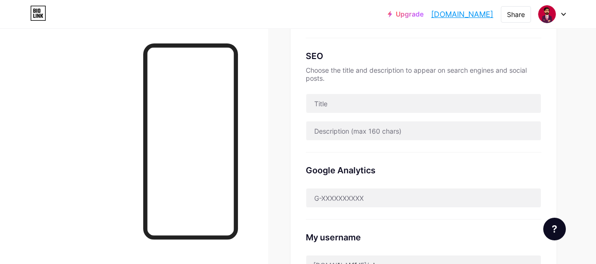
scroll to position [40, 0]
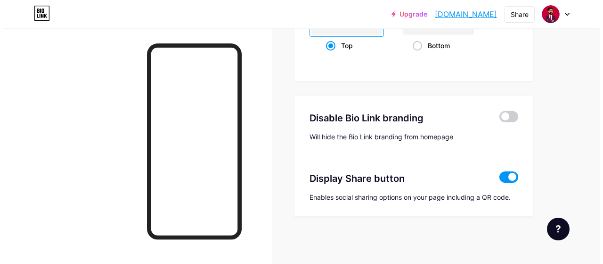
scroll to position [1338, 0]
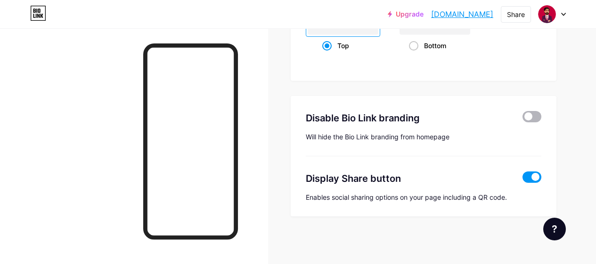
click at [536, 115] on span at bounding box center [532, 116] width 19 height 11
click at [523, 119] on input "checkbox" at bounding box center [523, 119] width 0 height 0
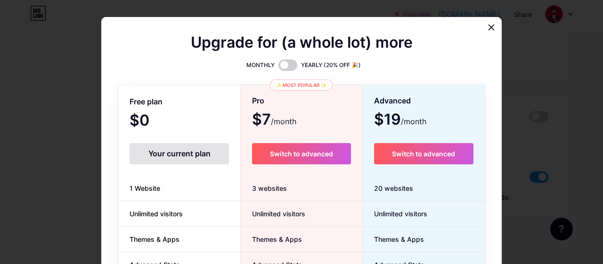
click at [150, 154] on div "Your current plan" at bounding box center [179, 153] width 99 height 21
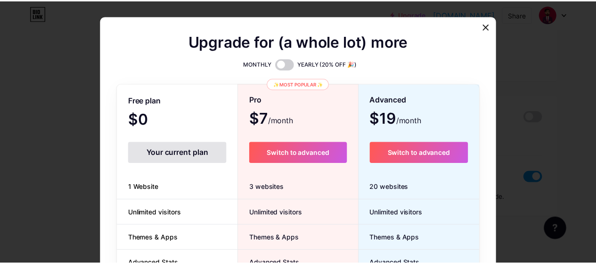
scroll to position [0, 0]
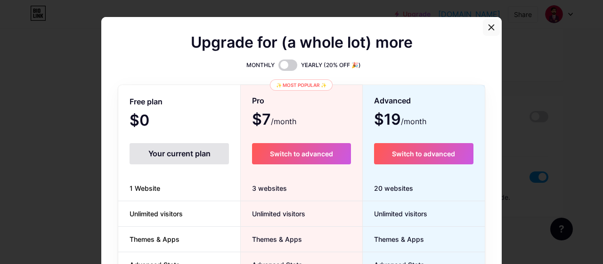
click at [488, 30] on icon at bounding box center [492, 28] width 8 height 8
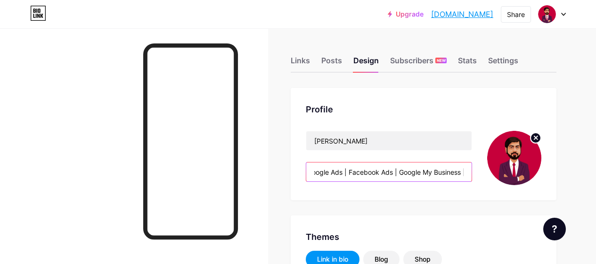
scroll to position [0, 46]
drag, startPoint x: 388, startPoint y: 170, endPoint x: 471, endPoint y: 169, distance: 83.4
click at [471, 169] on input "Google Ads | Facebook Ads | Google My Business | Local Seo" at bounding box center [388, 171] width 165 height 19
drag, startPoint x: 455, startPoint y: 172, endPoint x: 471, endPoint y: 172, distance: 16.0
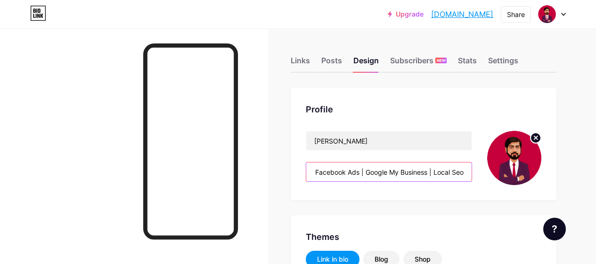
click at [471, 172] on input "Google Ads | Facebook Ads | Google My Business | Local Seo" at bounding box center [388, 171] width 165 height 19
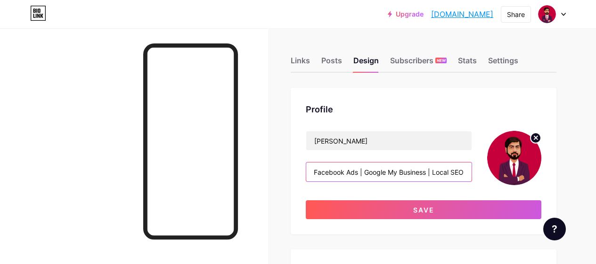
scroll to position [0, 47]
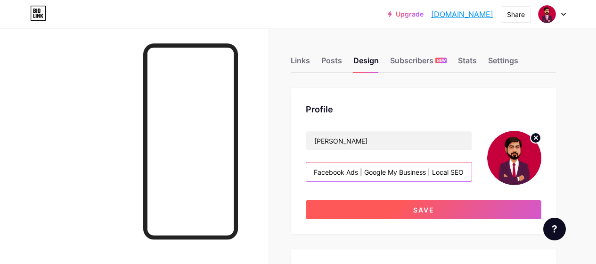
type input "Google Ads | Facebook Ads | Google My Business | Local SEO"
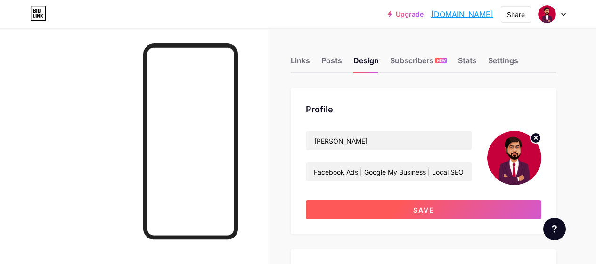
scroll to position [0, 0]
click at [501, 200] on button "Save" at bounding box center [424, 209] width 236 height 19
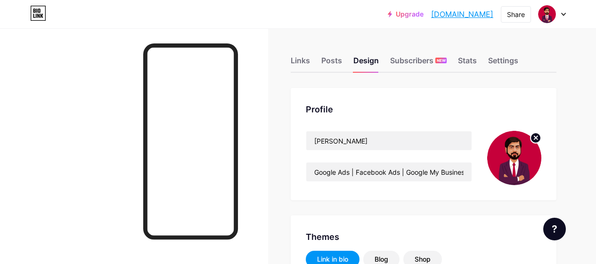
click at [298, 60] on div "Links" at bounding box center [300, 63] width 19 height 17
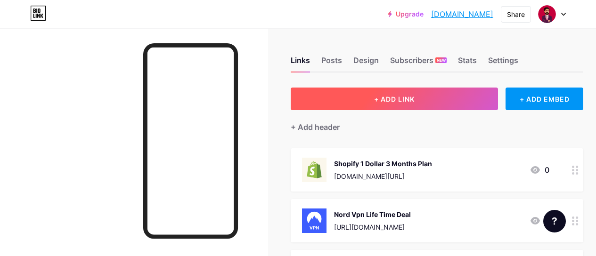
click at [401, 101] on span "+ ADD LINK" at bounding box center [394, 99] width 41 height 8
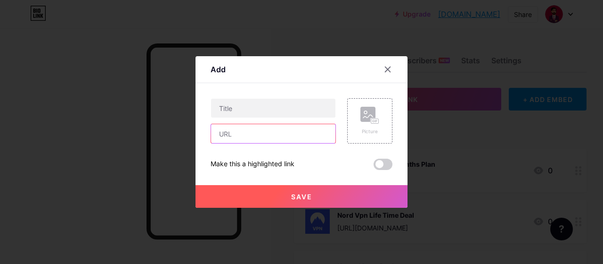
click at [253, 128] on input "text" at bounding box center [273, 133] width 124 height 19
paste input "[URL][DOMAIN_NAME]"
type input "[URL][DOMAIN_NAME]"
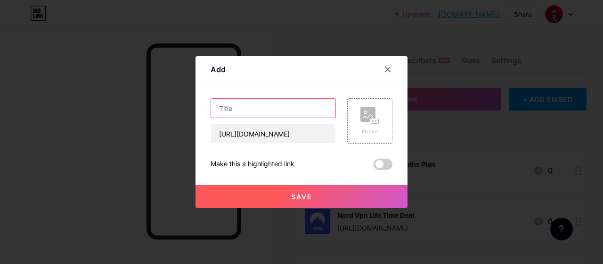
click at [264, 109] on input "text" at bounding box center [273, 108] width 124 height 19
click at [370, 114] on rect at bounding box center [368, 114] width 15 height 15
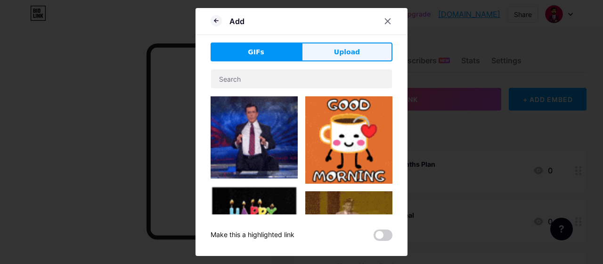
click at [340, 58] on button "Upload" at bounding box center [347, 51] width 91 height 19
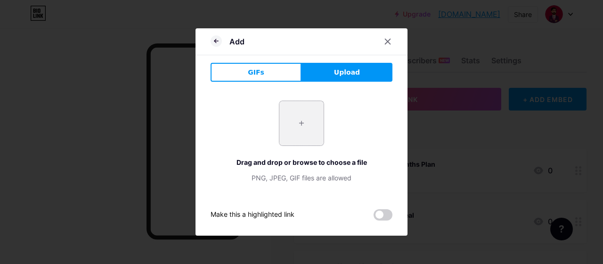
click at [308, 129] on input "file" at bounding box center [302, 123] width 44 height 44
type input "C:\fakepath\download (2).png"
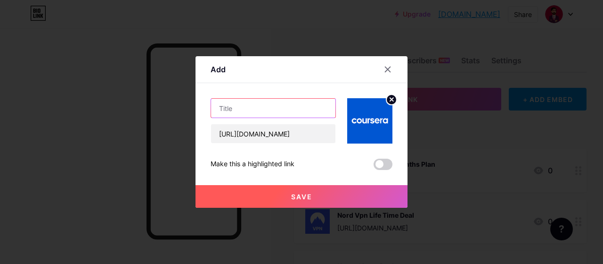
click at [267, 113] on input "text" at bounding box center [273, 108] width 124 height 19
type input "Coursera Deal"
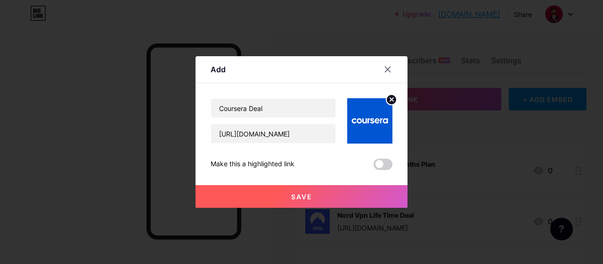
click at [306, 198] on span "Save" at bounding box center [301, 196] width 21 height 8
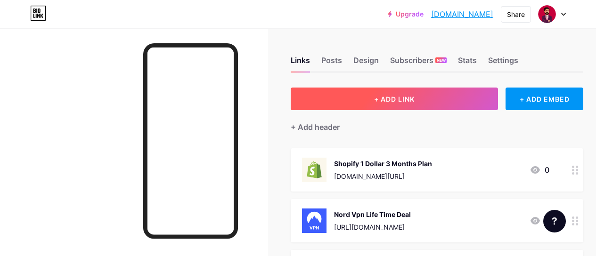
click at [379, 96] on span "+ ADD LINK" at bounding box center [394, 99] width 41 height 8
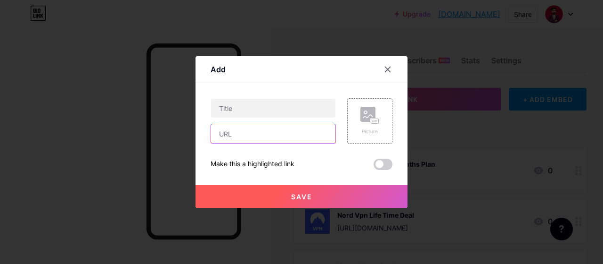
click at [244, 128] on input "text" at bounding box center [273, 133] width 124 height 19
paste input "[URL][DOMAIN_NAME]"
type input "[URL][DOMAIN_NAME]"
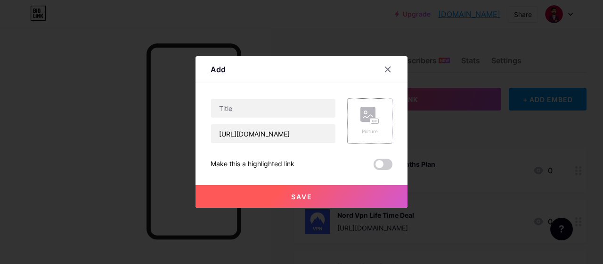
click at [372, 120] on icon at bounding box center [373, 121] width 2 height 2
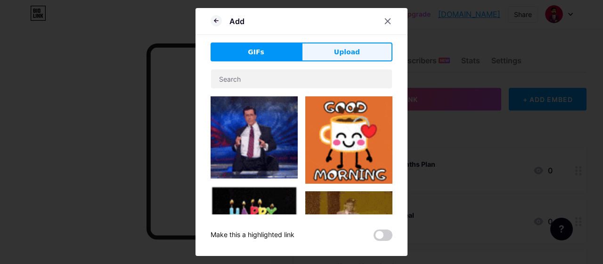
click at [337, 49] on span "Upload" at bounding box center [347, 52] width 26 height 10
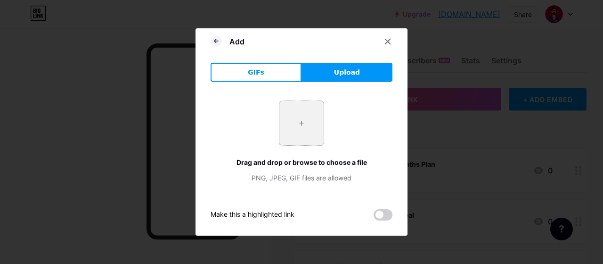
click at [299, 133] on input "file" at bounding box center [302, 123] width 44 height 44
type input "C:\fakepath\download (3).png"
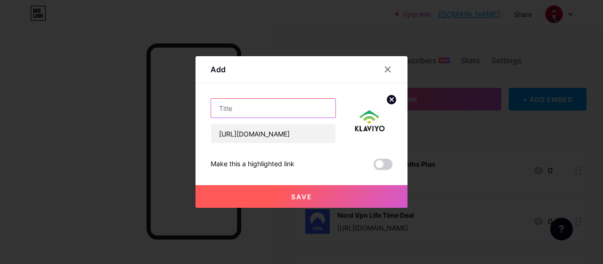
click at [246, 110] on input "text" at bounding box center [273, 108] width 124 height 19
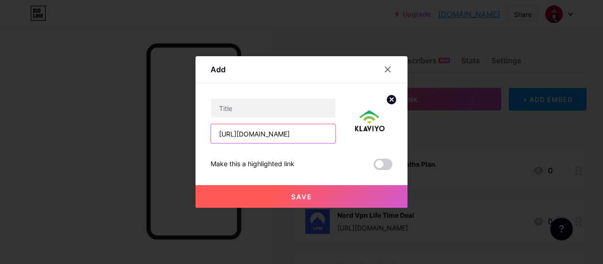
click at [247, 136] on input "[URL][DOMAIN_NAME]" at bounding box center [273, 133] width 124 height 19
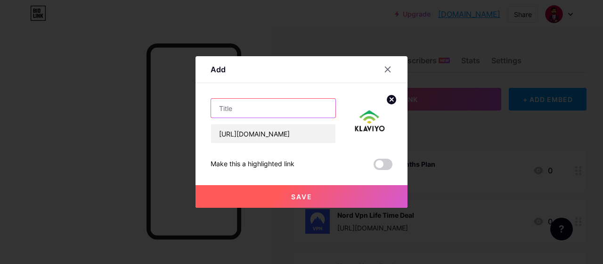
click at [249, 108] on input "text" at bounding box center [273, 108] width 124 height 19
paste input "klaviyo"
type input "Klaviyo Email Marketing Deal"
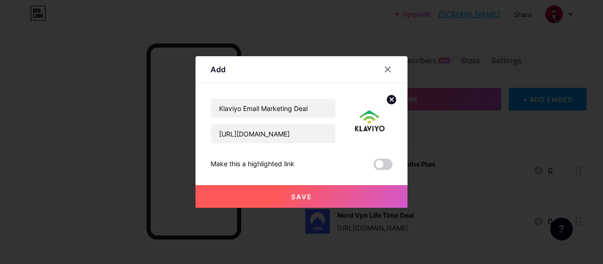
click at [201, 144] on div "Add Content YouTube Play YouTube video without leaving your page. ADD Vimeo Pla…" at bounding box center [302, 131] width 212 height 151
click at [313, 111] on input "Klaviyo Email Marketing Deal" at bounding box center [273, 108] width 124 height 19
click at [299, 195] on span "Save" at bounding box center [301, 196] width 21 height 8
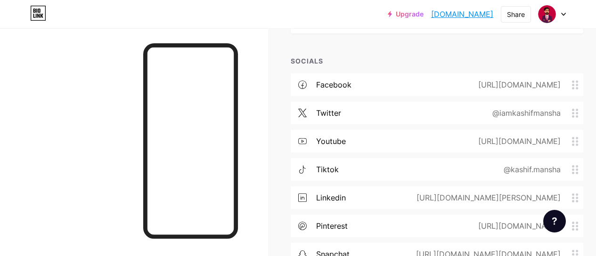
scroll to position [471, 0]
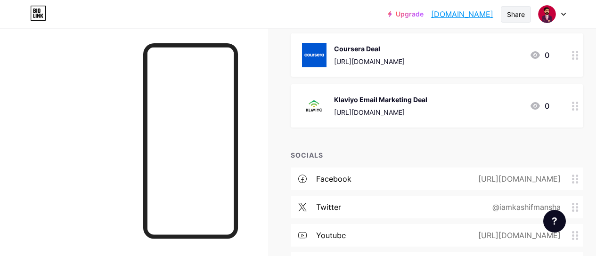
click at [508, 16] on div "Share" at bounding box center [516, 14] width 18 height 10
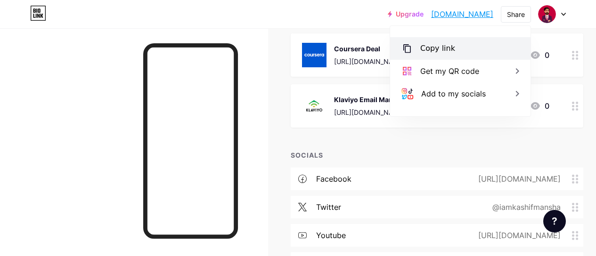
click at [457, 46] on div "Copy link" at bounding box center [460, 48] width 140 height 23
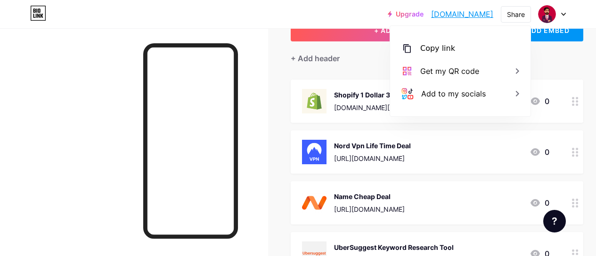
scroll to position [0, 0]
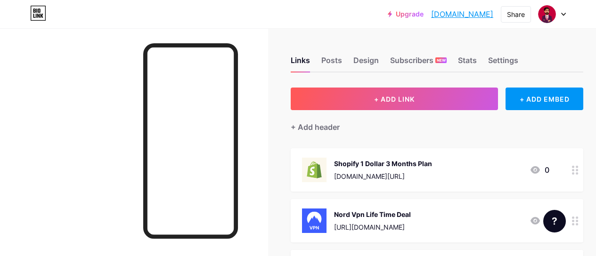
click at [373, 113] on div "+ Add header" at bounding box center [437, 121] width 293 height 23
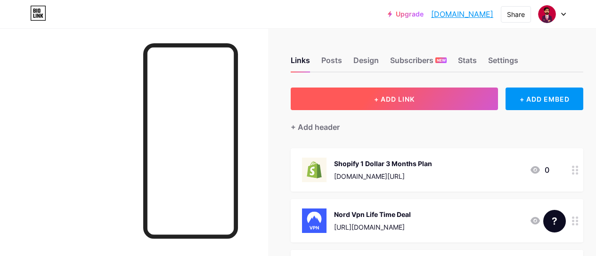
click at [383, 95] on button "+ ADD LINK" at bounding box center [394, 99] width 207 height 23
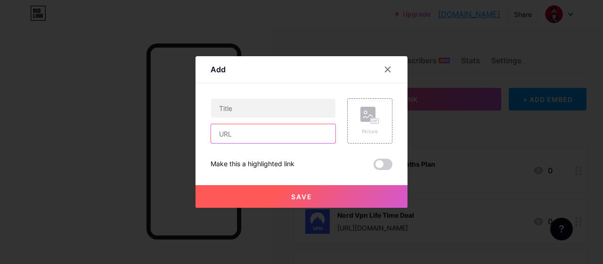
click at [242, 140] on input "text" at bounding box center [273, 133] width 124 height 19
paste input "[URL][DOMAIN_NAME]"
type input "[URL][DOMAIN_NAME]"
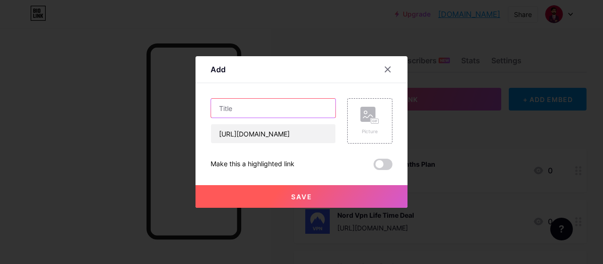
click at [271, 110] on input "text" at bounding box center [273, 108] width 124 height 19
click at [252, 109] on input "Ip Royal Deal" at bounding box center [273, 108] width 124 height 19
paste input "Premium Quality Proxies"
click at [254, 108] on input "Ip Royal - Premium Quality Proxies" at bounding box center [273, 108] width 124 height 19
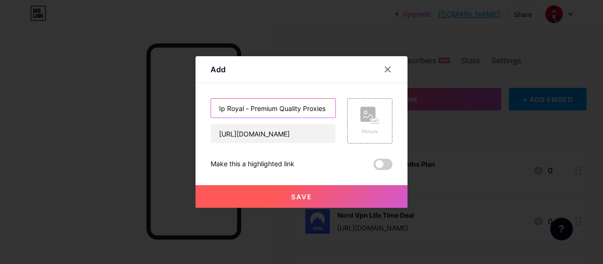
type input "Ip Royal - Premium Quality Proxies"
click at [372, 137] on div "Picture" at bounding box center [369, 120] width 45 height 45
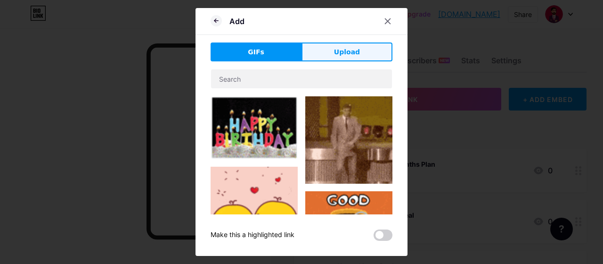
click at [349, 52] on span "Upload" at bounding box center [347, 52] width 26 height 10
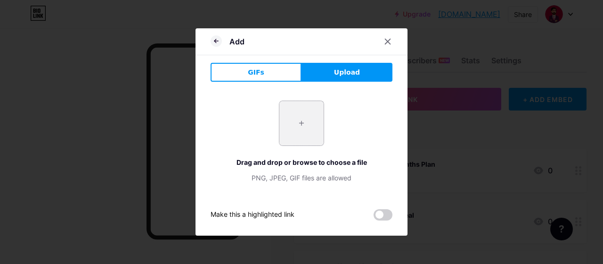
click at [304, 126] on input "file" at bounding box center [302, 123] width 44 height 44
type input "C:\fakepath\download (4).png"
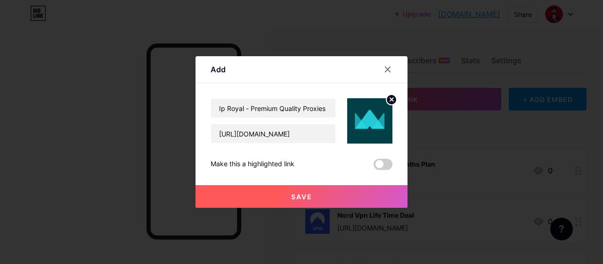
click at [292, 198] on span "Save" at bounding box center [301, 196] width 21 height 8
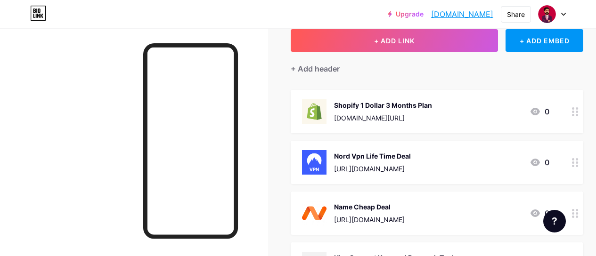
scroll to position [47, 0]
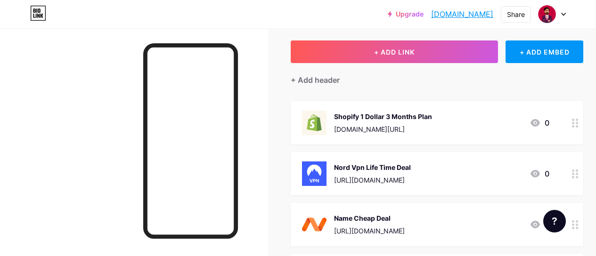
click at [579, 175] on icon at bounding box center [575, 174] width 7 height 9
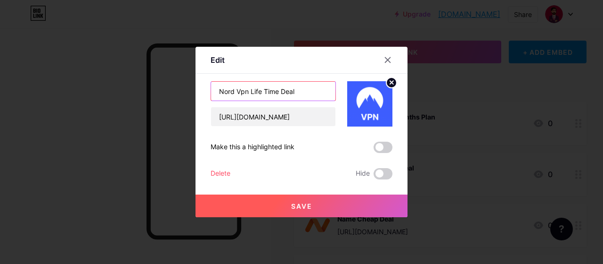
click at [252, 91] on input "Nord Vpn Life Time Deal" at bounding box center [273, 91] width 124 height 19
type input "Nord Vpn Limited Time Deal"
click at [280, 210] on button "Save" at bounding box center [302, 205] width 212 height 23
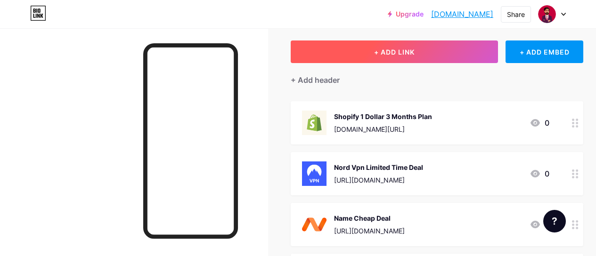
click at [403, 58] on button "+ ADD LINK" at bounding box center [394, 52] width 207 height 23
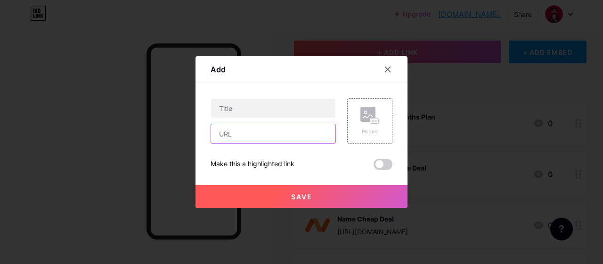
click at [262, 136] on input "text" at bounding box center [273, 133] width 124 height 19
paste input "[URL][DOMAIN_NAME]"
type input "[URL][DOMAIN_NAME]"
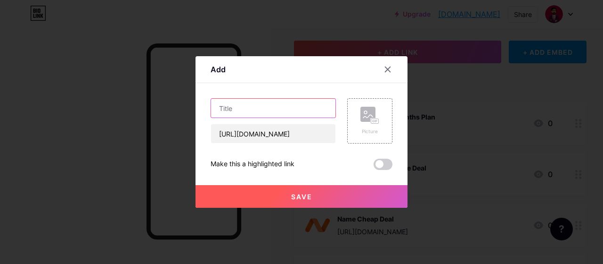
click at [266, 111] on input "text" at bounding box center [273, 108] width 124 height 19
click at [367, 116] on rect at bounding box center [368, 114] width 15 height 15
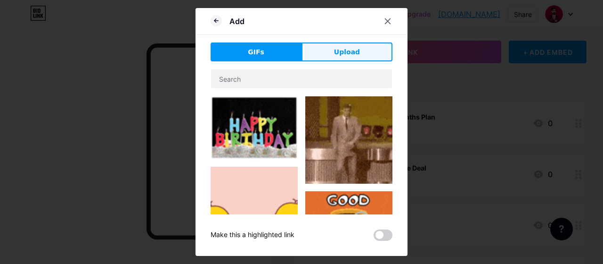
click at [352, 53] on span "Upload" at bounding box center [347, 52] width 26 height 10
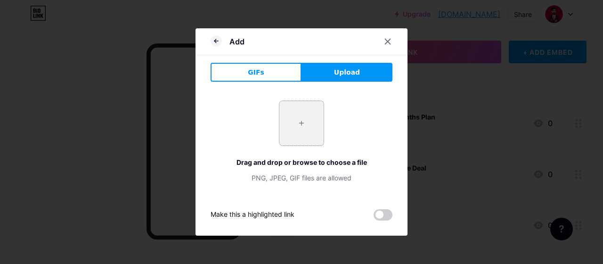
click at [310, 121] on input "file" at bounding box center [302, 123] width 44 height 44
type input "C:\fakepath\62839f89e5cc595803fa337d_unnamed.jpeg"
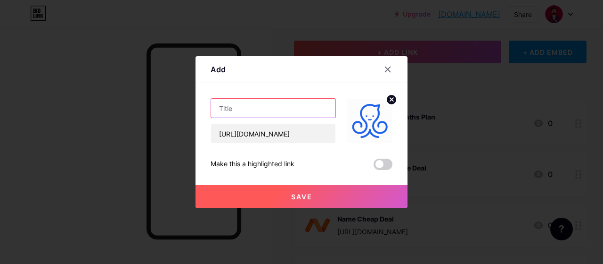
click at [292, 107] on input "text" at bounding box center [273, 108] width 124 height 19
type input "A"
type input "Many Chat Bot Deal"
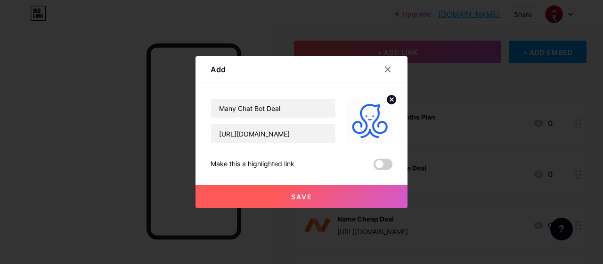
click at [322, 206] on button "Save" at bounding box center [302, 196] width 212 height 23
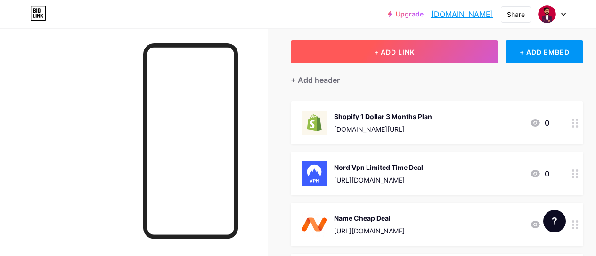
click at [431, 51] on button "+ ADD LINK" at bounding box center [394, 52] width 207 height 23
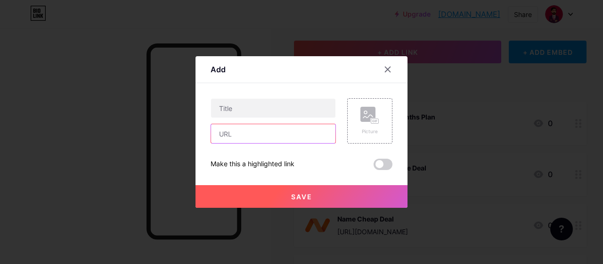
click at [241, 135] on input "text" at bounding box center [273, 133] width 124 height 19
paste input "[URL][DOMAIN_NAME]"
type input "[URL][DOMAIN_NAME]"
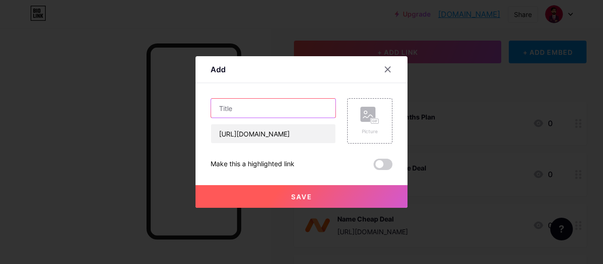
click at [256, 113] on input "text" at bounding box center [273, 108] width 124 height 19
type input "Norton Vpn Deal"
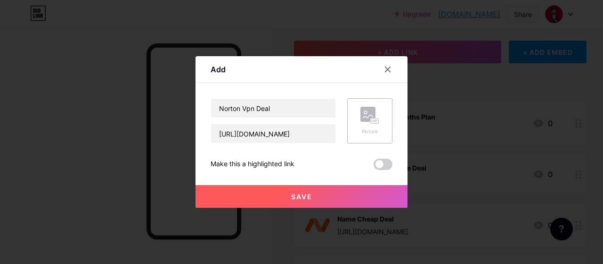
click at [377, 116] on div "Picture" at bounding box center [369, 120] width 45 height 45
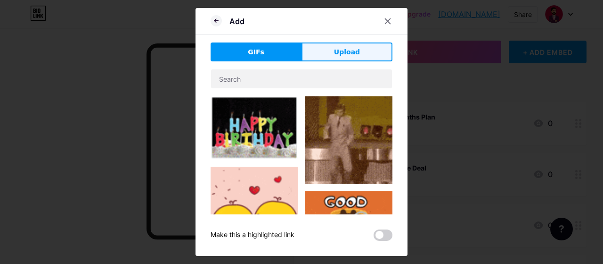
click at [347, 53] on span "Upload" at bounding box center [347, 52] width 26 height 10
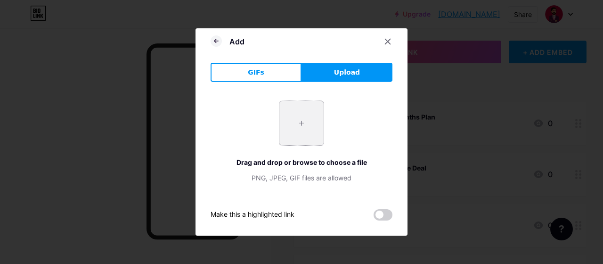
click at [301, 117] on input "file" at bounding box center [302, 123] width 44 height 44
type input "C:\fakepath\download (5).png"
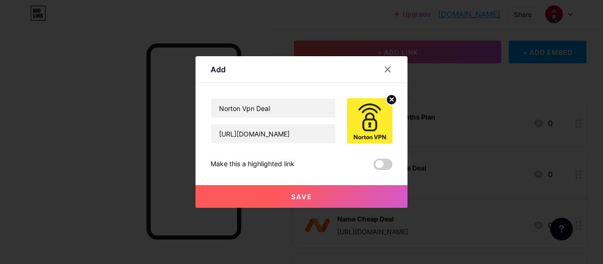
click at [309, 198] on button "Save" at bounding box center [302, 196] width 212 height 23
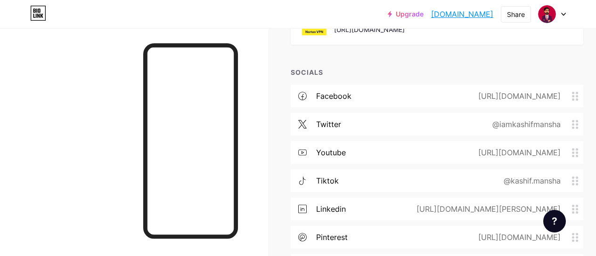
scroll to position [519, 0]
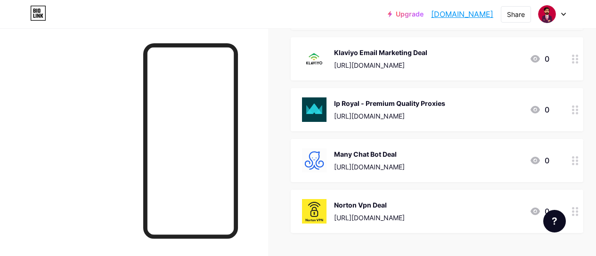
click at [405, 208] on div "Norton Vpn Deal" at bounding box center [369, 205] width 71 height 10
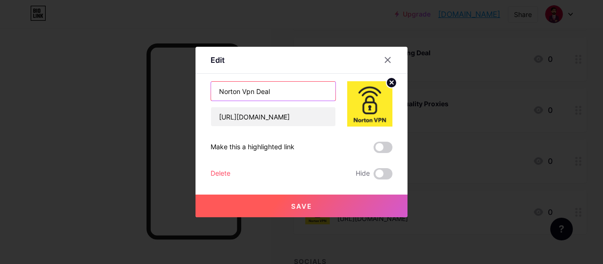
click at [255, 90] on input "Norton Vpn Deal" at bounding box center [273, 91] width 124 height 19
type input "Norton Vpn & Antivirus Deal"
click at [323, 202] on button "Save" at bounding box center [302, 205] width 212 height 23
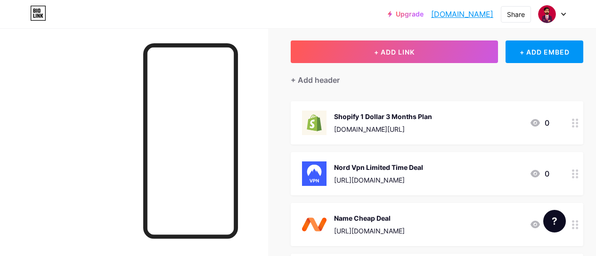
scroll to position [0, 0]
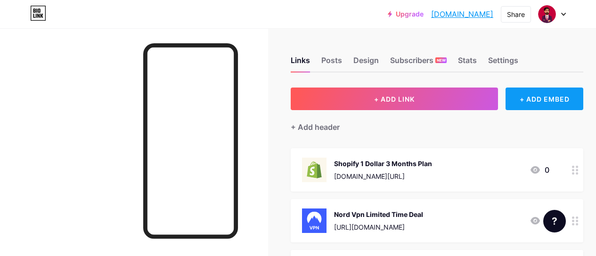
click at [561, 105] on div "+ ADD EMBED" at bounding box center [545, 99] width 78 height 23
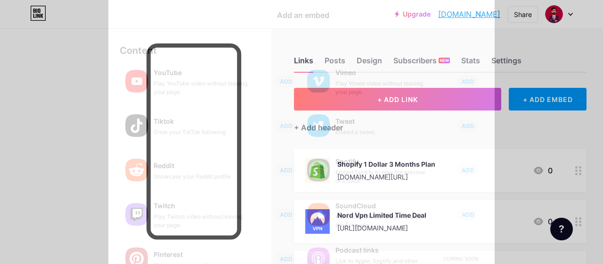
click at [475, 17] on icon at bounding box center [479, 14] width 8 height 8
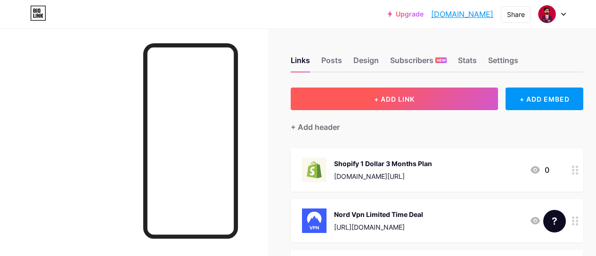
click at [405, 109] on button "+ ADD LINK" at bounding box center [394, 99] width 207 height 23
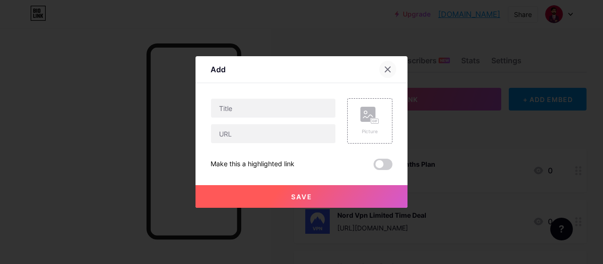
click at [384, 66] on icon at bounding box center [388, 70] width 8 height 8
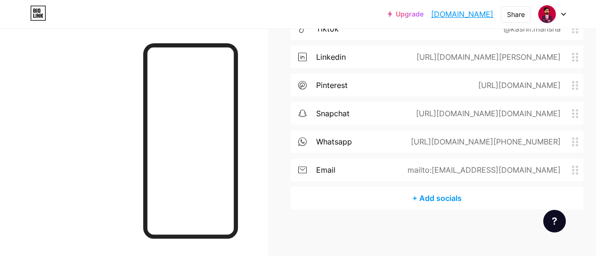
scroll to position [812, 0]
